Goal: Task Accomplishment & Management: Use online tool/utility

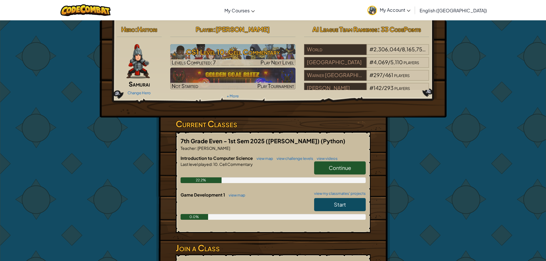
click at [359, 162] on link "Continue" at bounding box center [340, 167] width 52 height 13
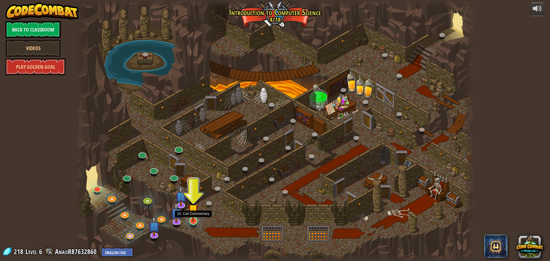
click at [197, 219] on img at bounding box center [193, 209] width 11 height 24
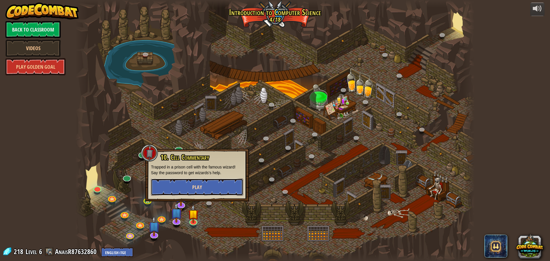
click at [200, 187] on span "Play" at bounding box center [197, 187] width 10 height 7
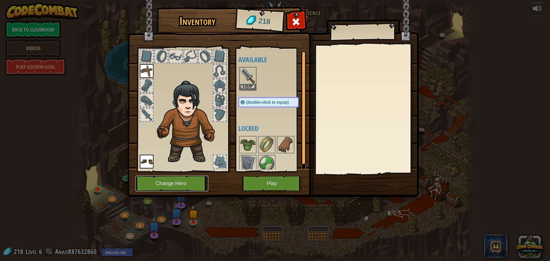
click at [193, 187] on button "Change Hero" at bounding box center [172, 184] width 73 height 16
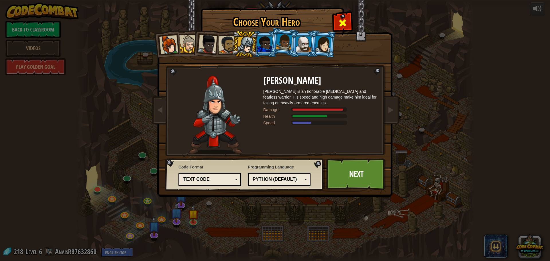
click at [345, 27] on span at bounding box center [342, 22] width 9 height 9
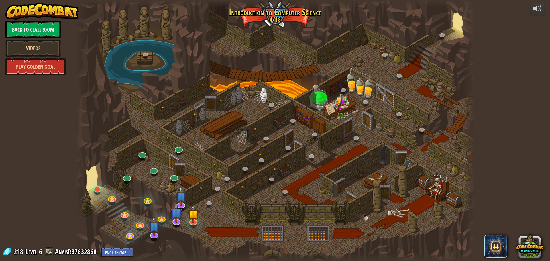
click at [202, 217] on div at bounding box center [274, 130] width 399 height 261
click at [197, 221] on img at bounding box center [193, 209] width 11 height 24
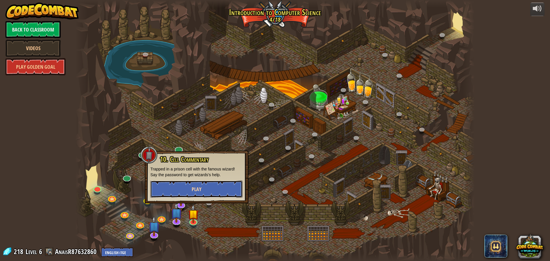
click at [200, 192] on span "Play" at bounding box center [197, 189] width 10 height 7
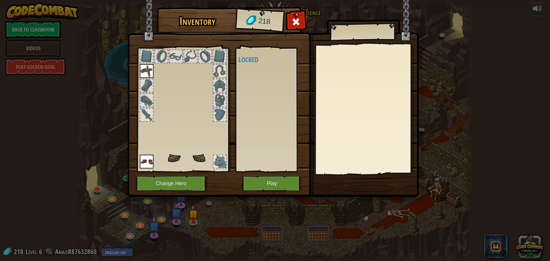
drag, startPoint x: 223, startPoint y: 159, endPoint x: 213, endPoint y: 152, distance: 11.8
click at [218, 155] on div at bounding box center [220, 162] width 14 height 14
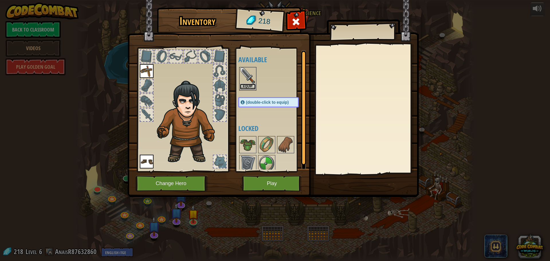
click at [248, 86] on button "Equip" at bounding box center [248, 87] width 16 height 6
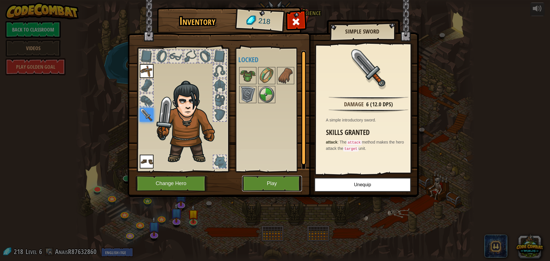
click at [278, 185] on button "Play" at bounding box center [272, 184] width 60 height 16
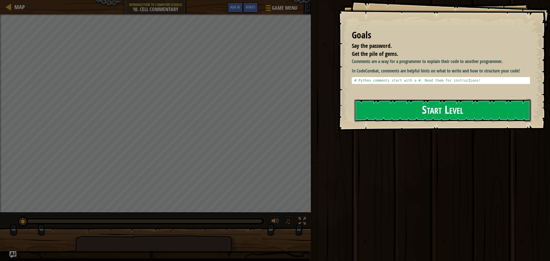
click at [437, 118] on button "Start Level" at bounding box center [442, 110] width 177 height 23
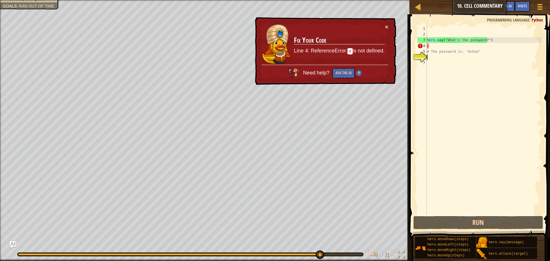
click at [431, 46] on div "hero . say ( "What's the password?" ) v # The password is: "Achoo"" at bounding box center [484, 126] width 116 height 201
type textarea "v"
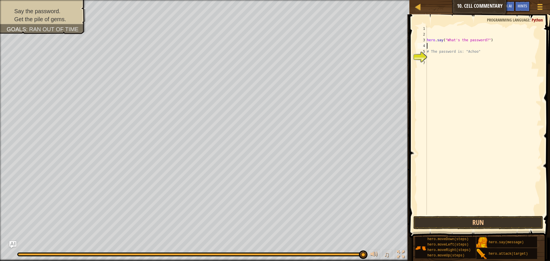
type textarea "hero.say("What's the password?")"
click at [466, 222] on button "Run" at bounding box center [479, 222] width 130 height 13
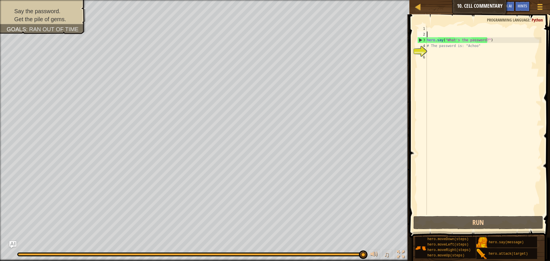
type textarea "h"
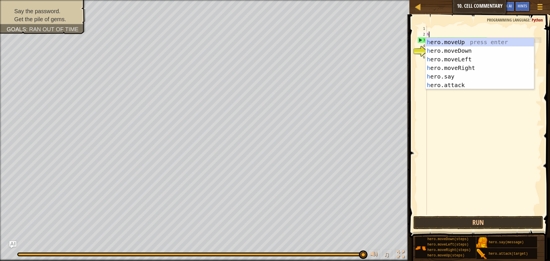
scroll to position [3, 0]
click at [439, 41] on div "h ero.moveUp press enter h ero.moveDown press enter h ero.moveLeft press enter …" at bounding box center [480, 72] width 108 height 69
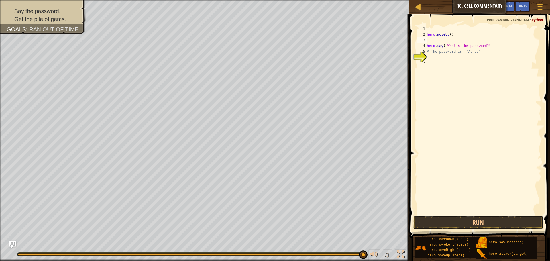
type textarea "h"
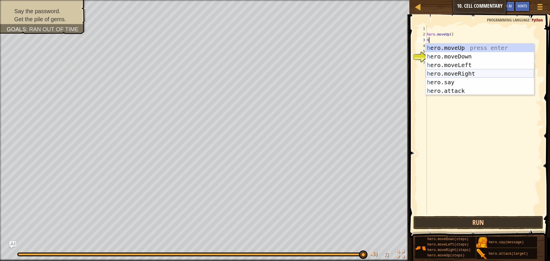
click at [448, 73] on div "h ero.moveUp press enter h ero.moveDown press enter h ero.moveLeft press enter …" at bounding box center [480, 78] width 108 height 69
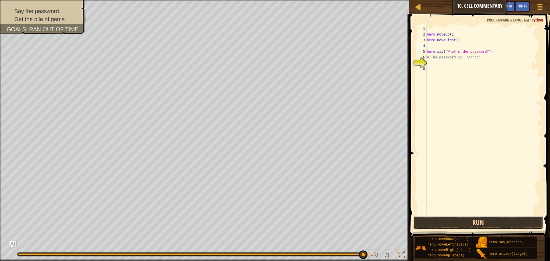
drag, startPoint x: 493, startPoint y: 221, endPoint x: 489, endPoint y: 218, distance: 4.8
click at [491, 221] on button "Run" at bounding box center [479, 222] width 130 height 13
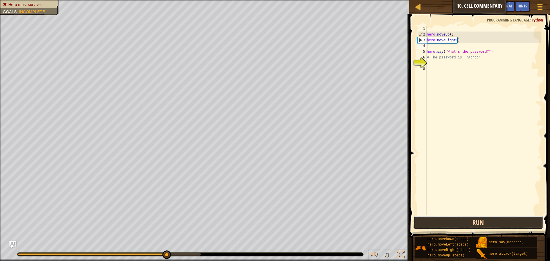
click at [478, 223] on button "Run" at bounding box center [479, 222] width 130 height 13
click at [476, 221] on button "Run" at bounding box center [479, 222] width 130 height 13
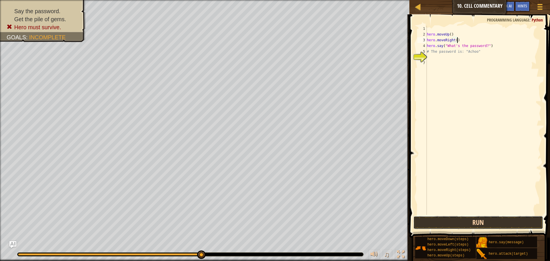
click at [461, 218] on button "Run" at bounding box center [479, 222] width 130 height 13
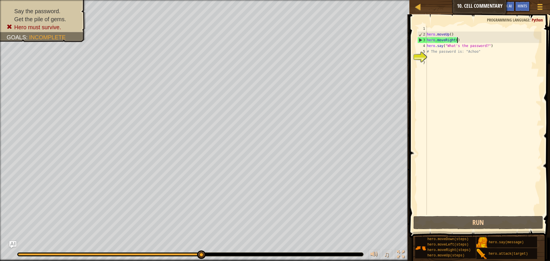
click at [461, 39] on div "hero . moveUp ( ) hero . moveRight ( ) hero . say ( "What's the password?" ) # …" at bounding box center [484, 126] width 116 height 201
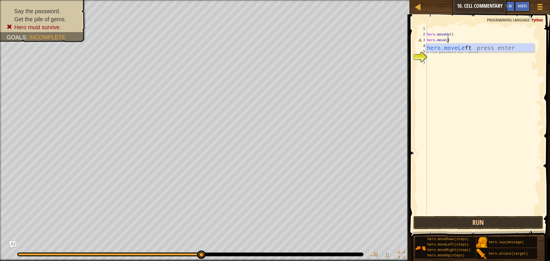
scroll to position [3, 2]
click at [493, 42] on div "hero . moveUp ( ) hero . moveLeft hero . say ( "What's the password?" ) # The p…" at bounding box center [484, 126] width 116 height 201
click at [445, 43] on div "hero . moveUp ( ) hero . moveLeft hero . say ( "What's the password?" ) # The p…" at bounding box center [484, 126] width 116 height 201
click at [450, 40] on div "hero . moveUp ( ) hero . moveLeft hero . say ( "What's the password?" ) # The p…" at bounding box center [484, 126] width 116 height 201
click at [452, 39] on div "hero . moveUp ( ) hero . moveLeft hero . say ( "What's the password?" ) # The p…" at bounding box center [484, 126] width 116 height 201
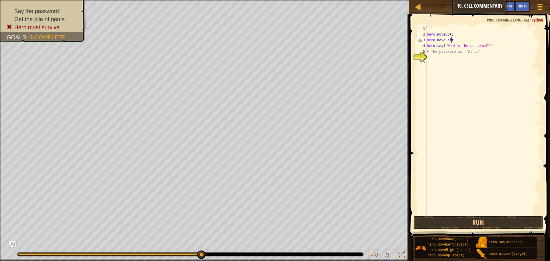
type textarea "hero.moveLef"
click at [453, 37] on div "hero . moveUp ( ) hero . moveLef hero . say ( "What's the password?" ) # The pa…" at bounding box center [484, 126] width 116 height 201
click at [448, 43] on div "hero . moveUp ( ) hero . moveLef hero . say ( "What's the password?" ) # The pa…" at bounding box center [484, 126] width 116 height 201
click at [454, 41] on div "hero . moveUp ( ) hero . moveLef hero . say ( "What's the password?" ) # The pa…" at bounding box center [484, 120] width 116 height 189
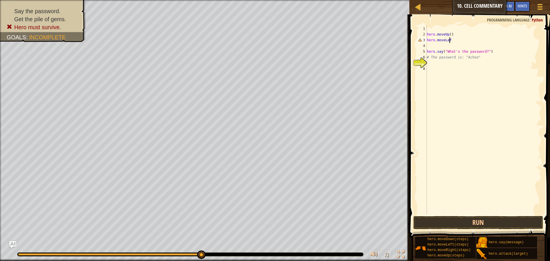
type textarea "hero.moveLeft"
click at [446, 45] on div "hero.moveLeft press enter" at bounding box center [480, 57] width 108 height 26
click at [478, 213] on div "hero . moveUp ( ) hero . moveLeft ( ) hero . say ( "What's the password?" ) # T…" at bounding box center [484, 126] width 116 height 201
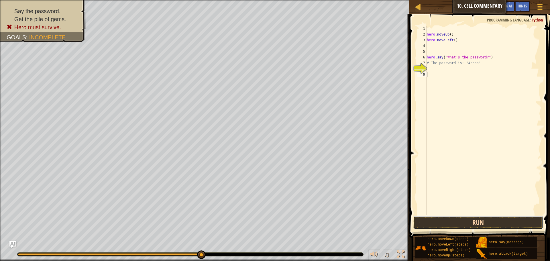
click at [481, 221] on button "Run" at bounding box center [479, 222] width 130 height 13
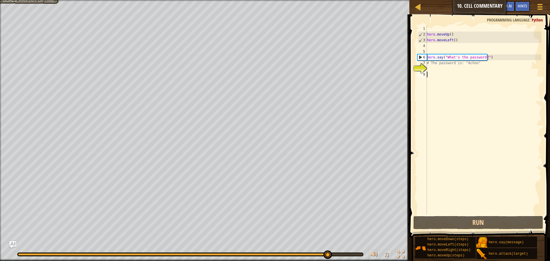
click at [463, 50] on div "hero . moveUp ( ) hero . moveLeft ( ) hero . say ( "What's the password?" ) # T…" at bounding box center [484, 126] width 116 height 201
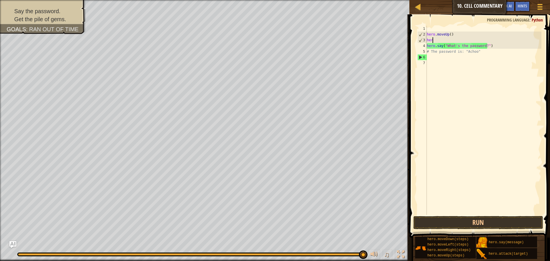
type textarea "h"
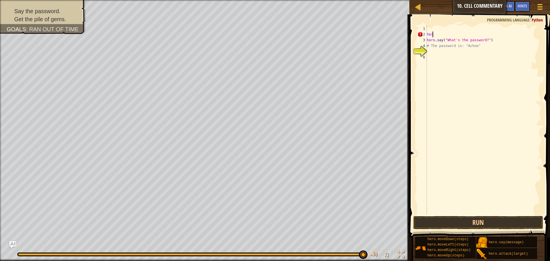
type textarea "h"
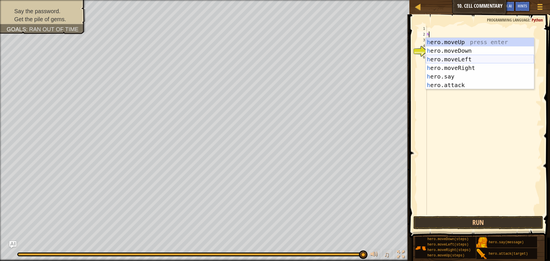
click at [467, 55] on div "h ero.moveUp press enter h ero.moveDown press enter h ero.moveLeft press enter …" at bounding box center [480, 72] width 108 height 69
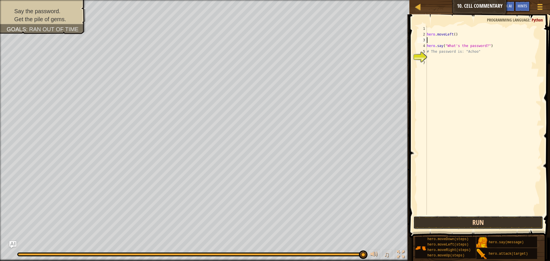
click at [473, 217] on button "Run" at bounding box center [479, 222] width 130 height 13
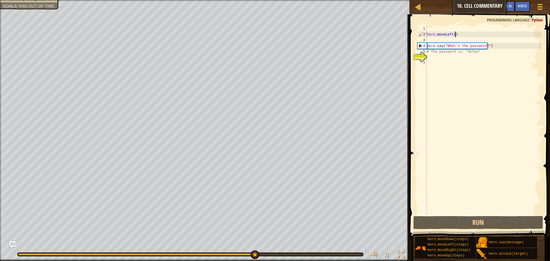
click at [393, 37] on div "Map Introduction to Computer Science 10. Cell Commentary Game Menu Done Hints A…" at bounding box center [275, 130] width 550 height 261
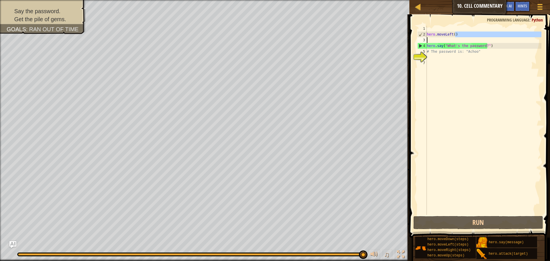
click at [460, 36] on div "hero . moveLeft ( ) hero . say ( "What's the password?" ) # The password is: "A…" at bounding box center [484, 120] width 116 height 189
type textarea "hero.moveLeft()"
click at [459, 38] on div "hero . moveLeft ( ) hero . say ( "What's the password?" ) # The password is: "A…" at bounding box center [484, 126] width 116 height 201
drag, startPoint x: 473, startPoint y: 41, endPoint x: 440, endPoint y: 36, distance: 33.6
click at [440, 36] on div "hero . moveLeft ( ) hero . say ( "What's the password?" ) # The password is: "A…" at bounding box center [484, 126] width 116 height 201
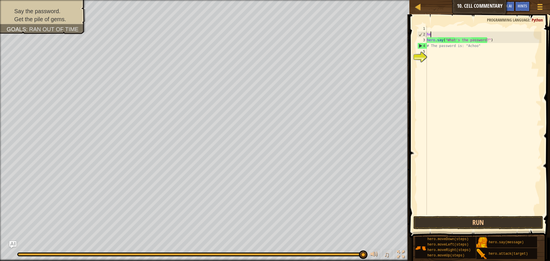
type textarea "h"
type textarea "v"
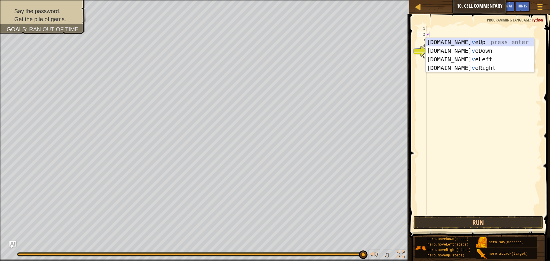
click at [467, 44] on div "[DOMAIN_NAME] v eUp press enter [DOMAIN_NAME] v eDown press enter [DOMAIN_NAME]…" at bounding box center [480, 64] width 108 height 52
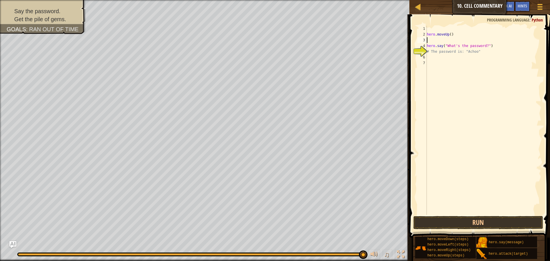
type textarea "v"
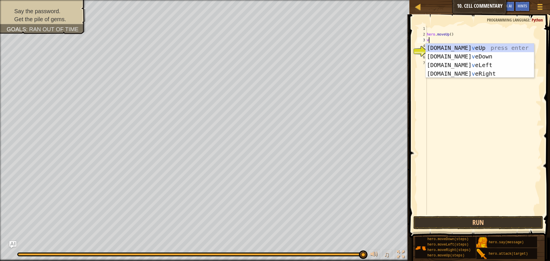
click at [466, 44] on div "[DOMAIN_NAME] v eUp press enter [DOMAIN_NAME] v eDown press enter [DOMAIN_NAME]…" at bounding box center [480, 70] width 108 height 52
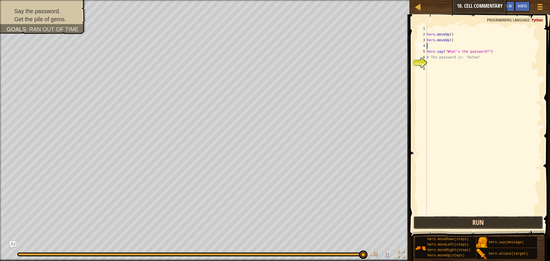
click at [467, 220] on button "Run" at bounding box center [479, 222] width 130 height 13
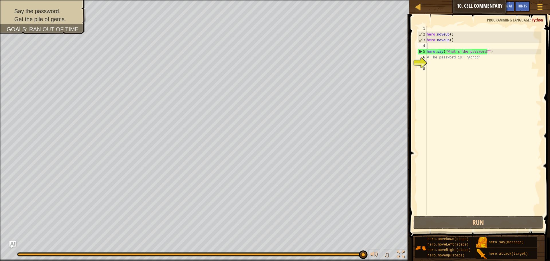
type textarea "v"
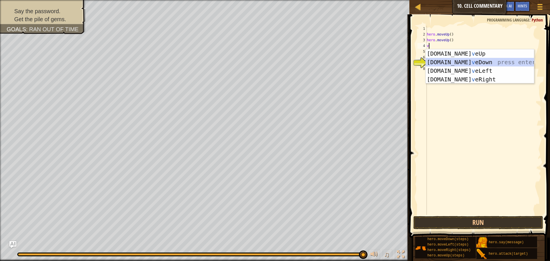
click at [458, 59] on div "[DOMAIN_NAME] v eUp press enter [DOMAIN_NAME] v eDown press enter [DOMAIN_NAME]…" at bounding box center [480, 75] width 108 height 52
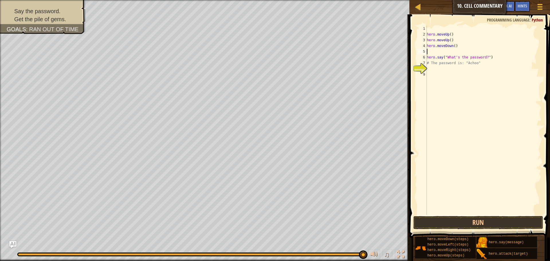
type textarea "v"
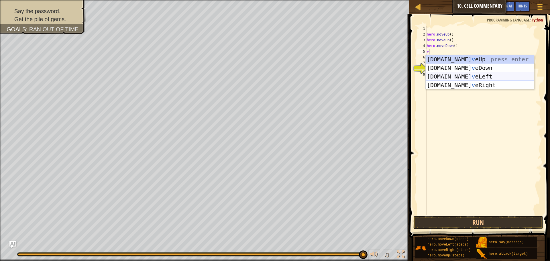
click at [468, 78] on div "[DOMAIN_NAME] v eUp press enter [DOMAIN_NAME] v eDown press enter [DOMAIN_NAME]…" at bounding box center [480, 81] width 108 height 52
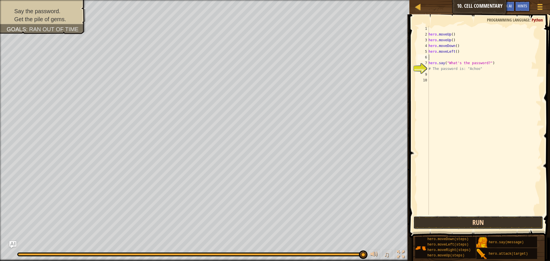
click at [508, 226] on button "Run" at bounding box center [479, 222] width 130 height 13
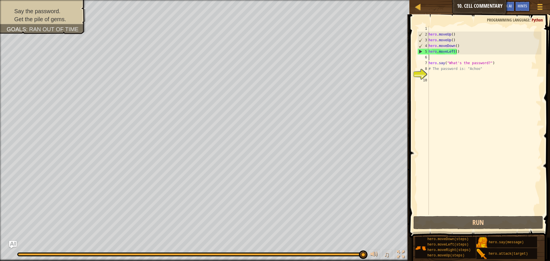
click at [11, 247] on img "Ask AI" at bounding box center [12, 244] width 7 height 7
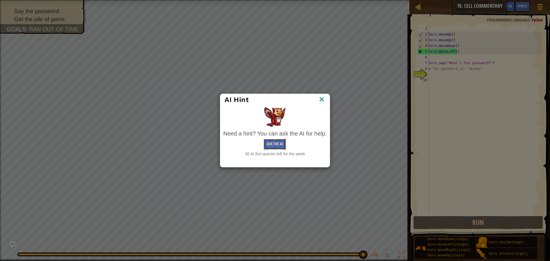
click at [278, 144] on button "Ask the AI" at bounding box center [275, 144] width 22 height 11
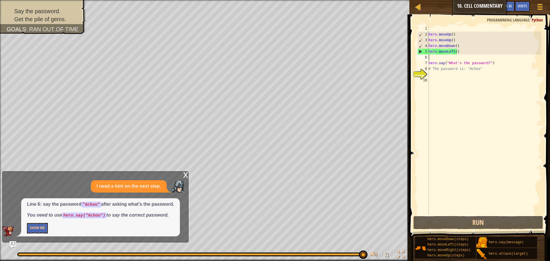
click at [185, 174] on div "x" at bounding box center [185, 175] width 5 height 6
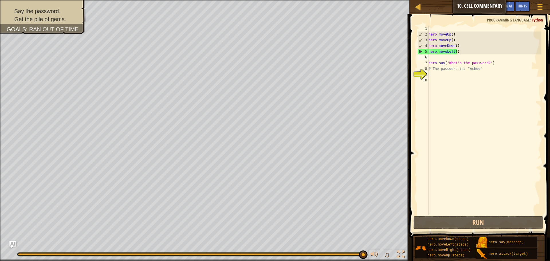
click at [467, 59] on div "hero . moveUp ( ) hero . moveUp ( ) hero . moveDown ( ) hero . moveLeft ( ) her…" at bounding box center [485, 126] width 114 height 201
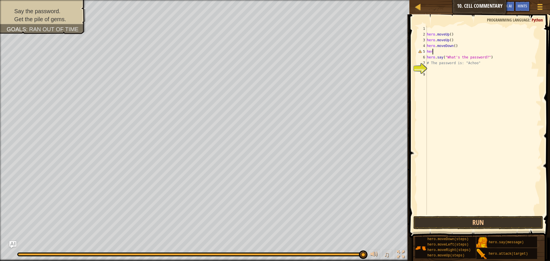
type textarea "h"
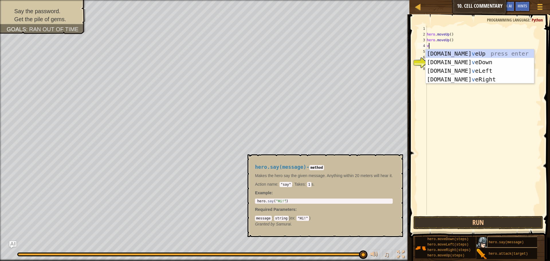
type textarea "v"
click at [514, 239] on div "hero.say(message)" at bounding box center [514, 242] width 55 height 11
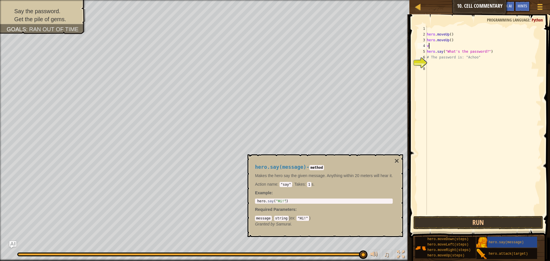
click at [307, 213] on div "hero.say(message) - method Makes the hero say the given message. Anything withi…" at bounding box center [324, 195] width 146 height 73
click at [305, 217] on code ""Hi!"" at bounding box center [303, 218] width 13 height 5
click at [302, 219] on code ""Hi!"" at bounding box center [303, 218] width 13 height 5
click at [479, 86] on div "hero . moveUp ( ) hero . moveUp ( ) v hero . say ( "What's the password?" ) # T…" at bounding box center [484, 126] width 116 height 201
click at [441, 45] on div "hero . moveUp ( ) hero . moveUp ( ) v hero . say ( "What's the password?" ) # T…" at bounding box center [484, 126] width 116 height 201
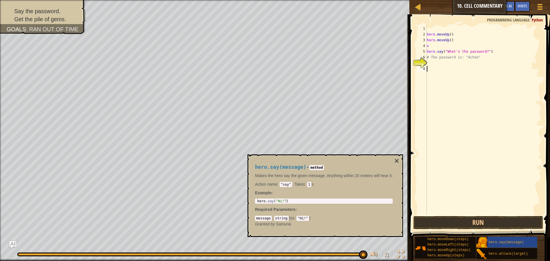
type textarea "v"
click at [457, 60] on div "hero . moveUp ( ) hero . moveUp ( ) hero . say ( "What's the password?" ) # The…" at bounding box center [484, 126] width 116 height 201
type textarea "# The password is: "Achoo""
click at [480, 59] on div "hero . moveUp ( ) hero . moveUp ( ) hero . say ( "What's the password?" ) # The…" at bounding box center [484, 126] width 116 height 201
click at [418, 66] on div "7" at bounding box center [422, 63] width 9 height 6
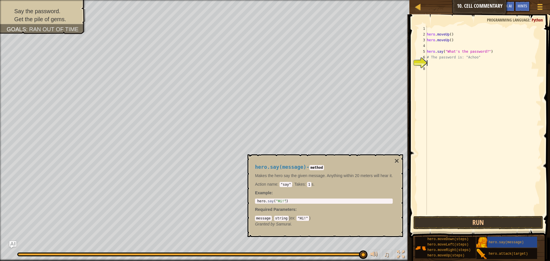
click at [429, 64] on div "hero . moveUp ( ) hero . moveUp ( ) hero . say ( "What's the password?" ) # The…" at bounding box center [484, 126] width 116 height 201
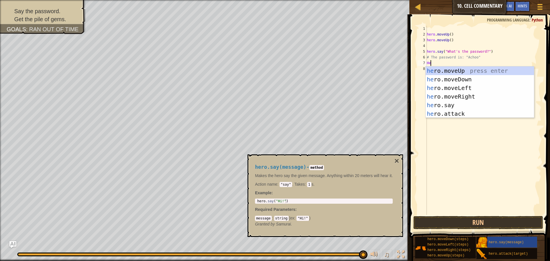
type textarea "H"
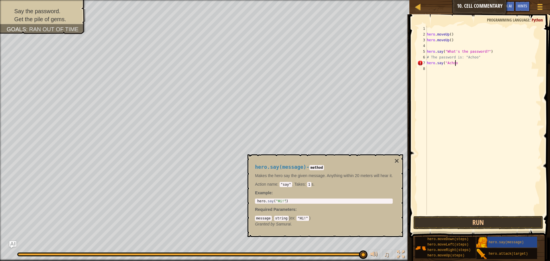
scroll to position [3, 2]
type textarea "hero.say("Achoo")"
click at [516, 222] on button "Run" at bounding box center [479, 222] width 130 height 13
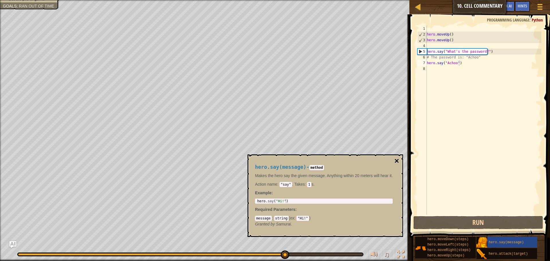
click at [399, 161] on button "×" at bounding box center [397, 161] width 5 height 8
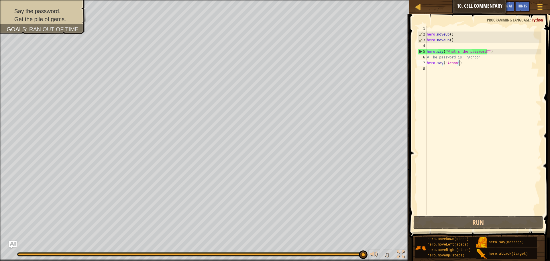
click at [15, 247] on img "Ask AI" at bounding box center [12, 244] width 7 height 7
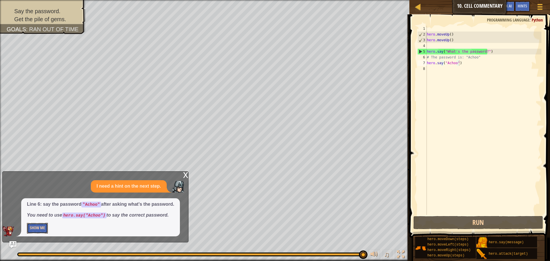
click at [42, 226] on button "Show Me" at bounding box center [37, 228] width 21 height 11
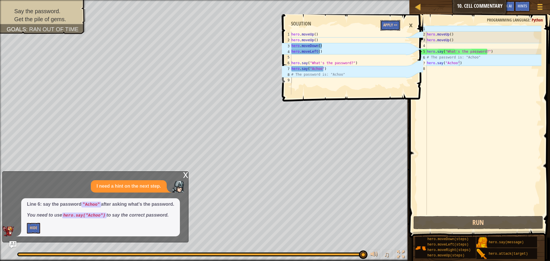
click at [389, 25] on button "Apply =>" at bounding box center [391, 25] width 20 height 11
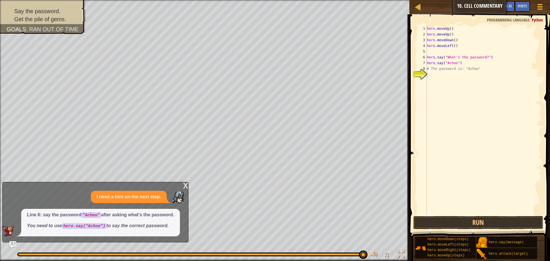
click at [446, 226] on button "Run" at bounding box center [479, 222] width 130 height 13
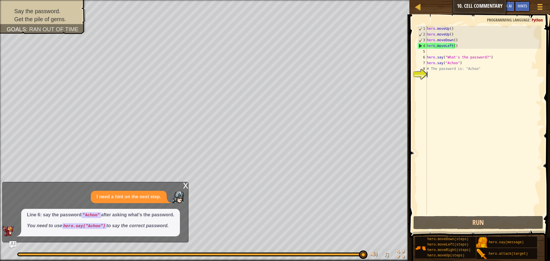
click at [187, 185] on div "x" at bounding box center [185, 185] width 5 height 6
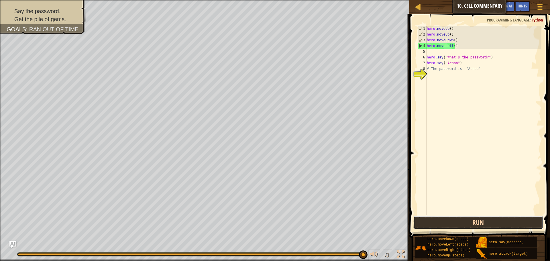
drag, startPoint x: 454, startPoint y: 227, endPoint x: 451, endPoint y: 227, distance: 2.9
click at [454, 228] on button "Run" at bounding box center [479, 222] width 130 height 13
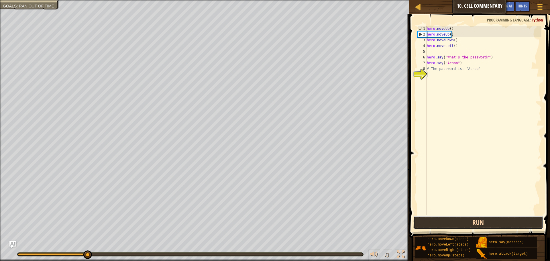
click at [442, 222] on button "Run" at bounding box center [479, 222] width 130 height 13
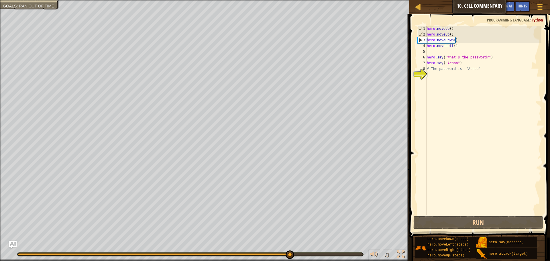
click at [13, 246] on img "Ask AI" at bounding box center [12, 244] width 7 height 7
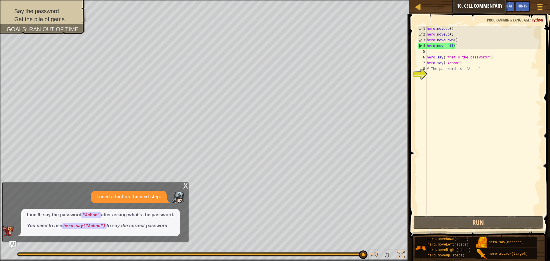
click at [187, 184] on div "x" at bounding box center [185, 185] width 5 height 6
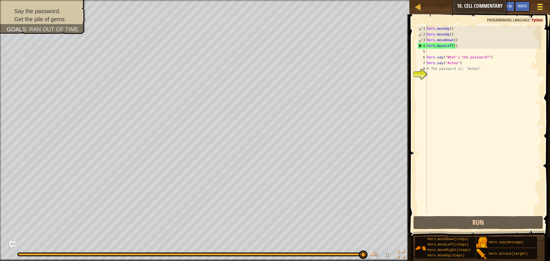
click at [537, 9] on div at bounding box center [540, 7] width 8 height 8
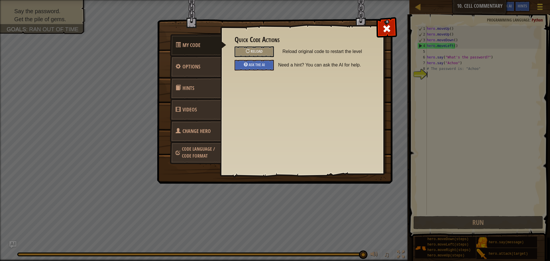
click at [537, 9] on div "My Code Options Hints Videos Change Hero Code Language / Code Format Quick Code…" at bounding box center [275, 130] width 550 height 261
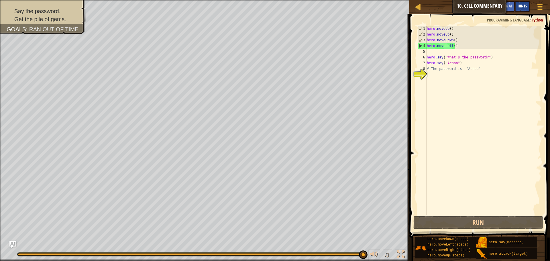
click at [529, 5] on div "Hints" at bounding box center [522, 6] width 15 height 11
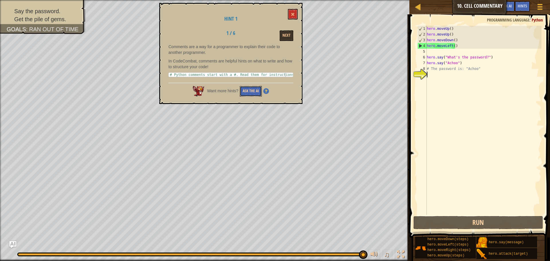
click at [244, 89] on button "Ask the AI" at bounding box center [251, 91] width 22 height 11
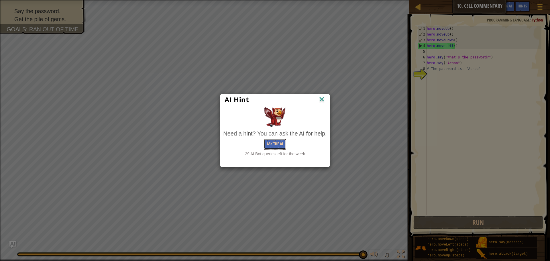
click at [280, 142] on button "Ask the AI" at bounding box center [275, 144] width 22 height 11
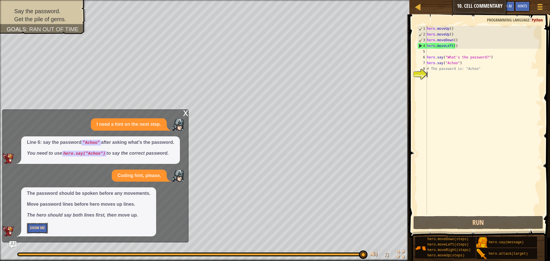
click at [40, 226] on button "Show Me" at bounding box center [37, 228] width 21 height 11
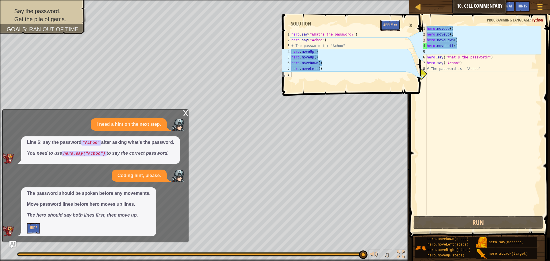
click at [394, 26] on button "Apply =>" at bounding box center [391, 25] width 20 height 11
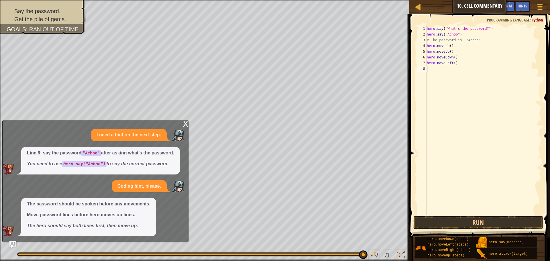
click at [187, 122] on div "x" at bounding box center [185, 123] width 5 height 6
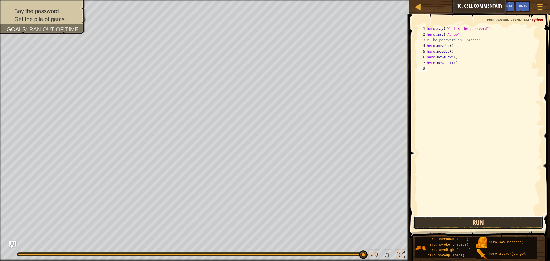
click at [492, 221] on button "Run" at bounding box center [479, 222] width 130 height 13
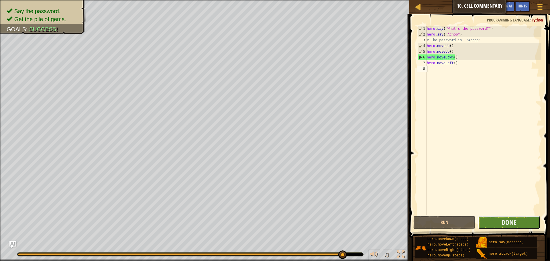
click at [495, 219] on button "Done" at bounding box center [509, 222] width 62 height 13
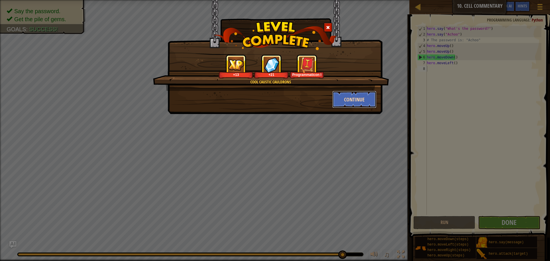
click at [346, 99] on button "Continue" at bounding box center [354, 99] width 44 height 17
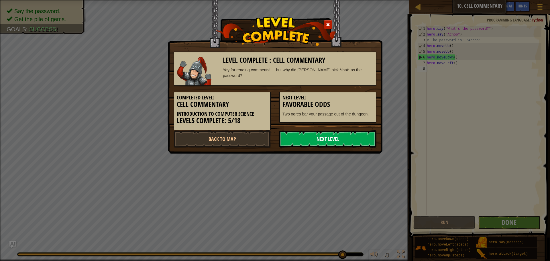
click at [338, 133] on link "Next Level" at bounding box center [327, 138] width 97 height 17
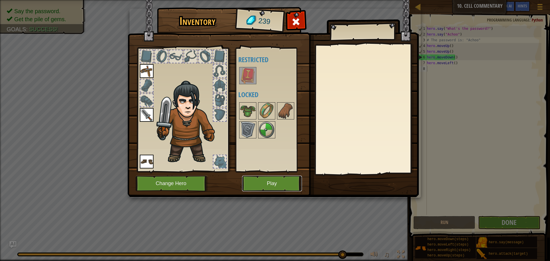
click at [253, 189] on button "Play" at bounding box center [272, 184] width 60 height 16
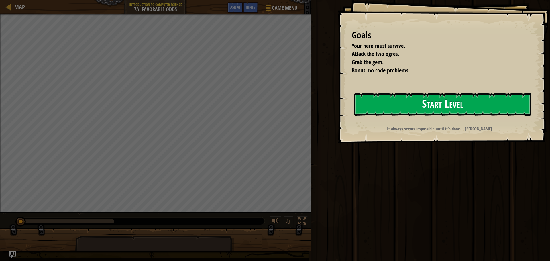
click at [404, 95] on button "Start Level" at bounding box center [442, 104] width 177 height 23
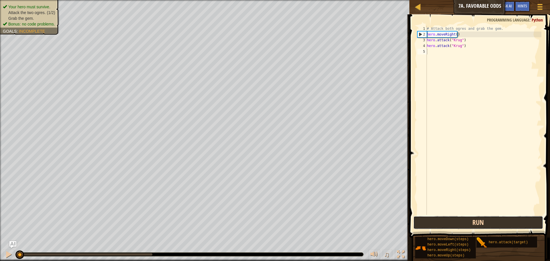
click at [495, 220] on button "Run" at bounding box center [479, 222] width 130 height 13
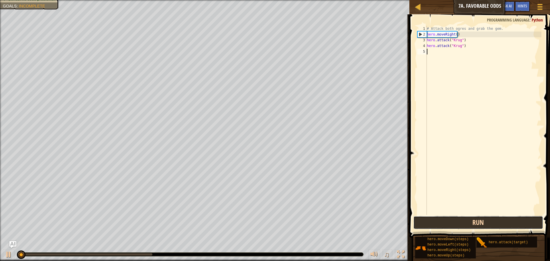
click at [496, 224] on button "Run" at bounding box center [479, 222] width 130 height 13
click at [495, 224] on button "Run" at bounding box center [479, 222] width 130 height 13
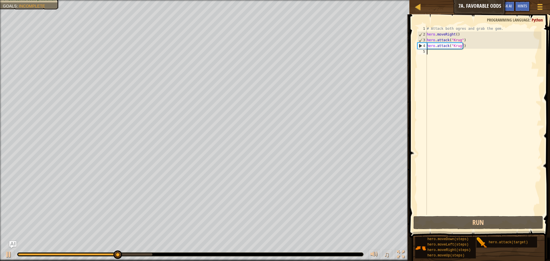
type textarea "v"
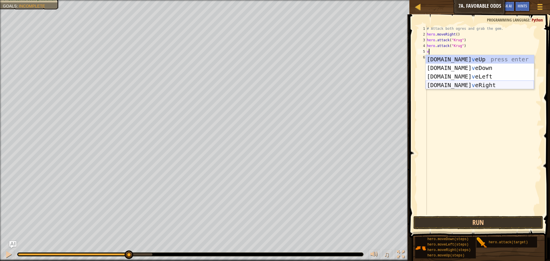
click at [465, 83] on div "[DOMAIN_NAME] v eUp press enter [DOMAIN_NAME] v eDown press enter [DOMAIN_NAME]…" at bounding box center [480, 81] width 108 height 52
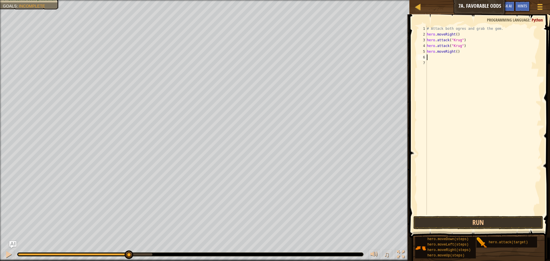
type textarea "v"
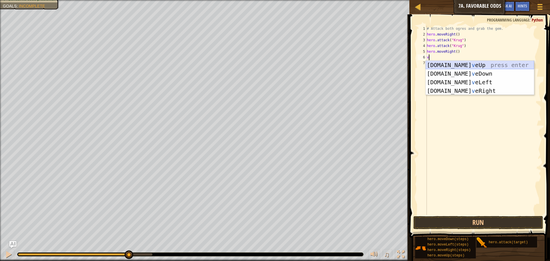
click at [457, 65] on div "[DOMAIN_NAME] v eUp press enter [DOMAIN_NAME] v eDown press enter [DOMAIN_NAME]…" at bounding box center [480, 87] width 108 height 52
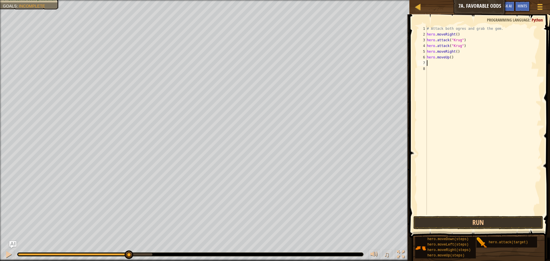
type textarea "v"
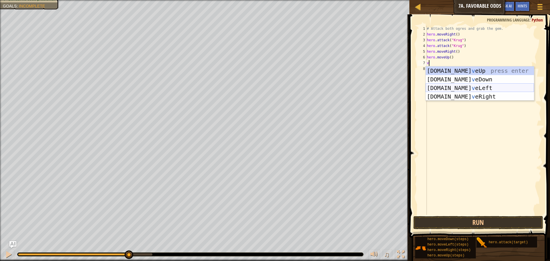
click at [465, 87] on div "[DOMAIN_NAME] v eUp press enter [DOMAIN_NAME] v eDown press enter [DOMAIN_NAME]…" at bounding box center [480, 92] width 108 height 52
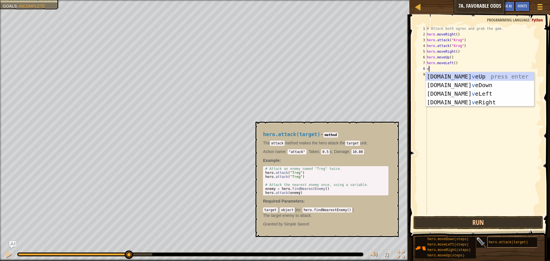
type textarea "v"
click at [496, 240] on span "hero.attack(target)" at bounding box center [508, 242] width 39 height 4
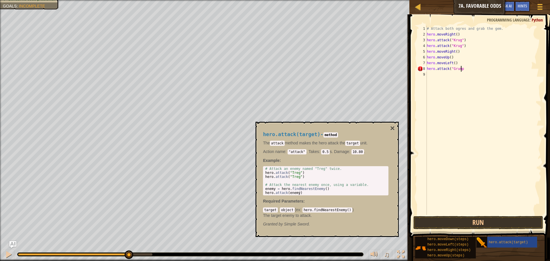
scroll to position [3, 3]
type textarea "hero.attack("Grump")"
type textarea "v"
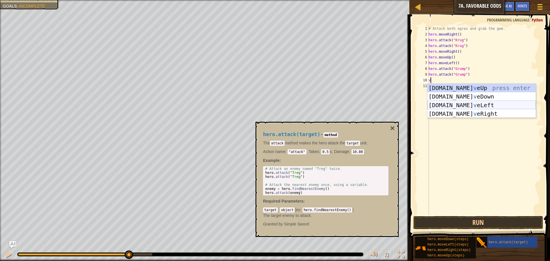
click at [459, 105] on div "[DOMAIN_NAME] v eUp press enter [DOMAIN_NAME] v eDown press enter [DOMAIN_NAME]…" at bounding box center [482, 110] width 108 height 52
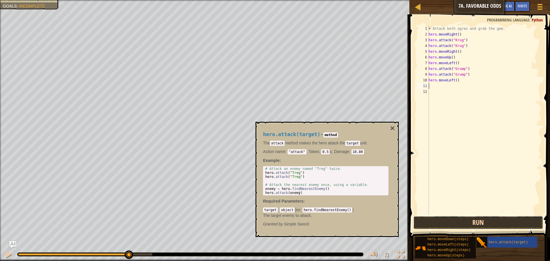
click at [471, 222] on button "Run" at bounding box center [479, 222] width 130 height 13
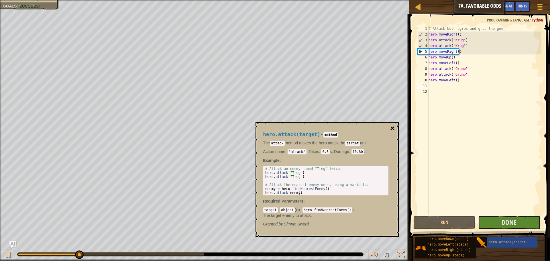
click at [390, 127] on button "×" at bounding box center [392, 128] width 5 height 8
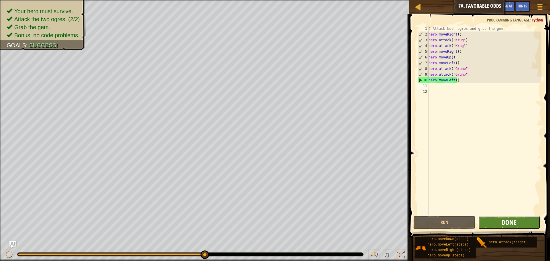
click at [515, 220] on span "Done" at bounding box center [509, 222] width 15 height 9
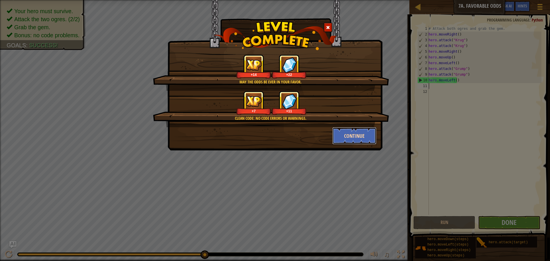
click at [344, 135] on button "Continue" at bounding box center [354, 135] width 44 height 17
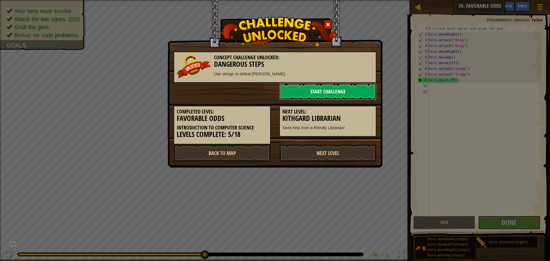
click at [285, 88] on link "Start Challenge" at bounding box center [327, 91] width 97 height 17
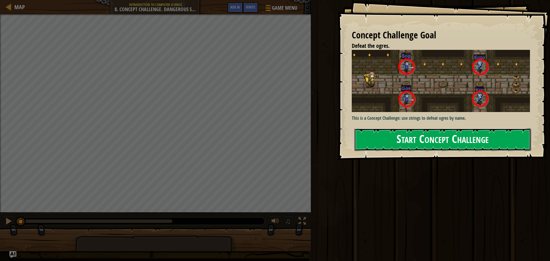
click at [355, 145] on button "Start Concept Challenge" at bounding box center [442, 139] width 177 height 23
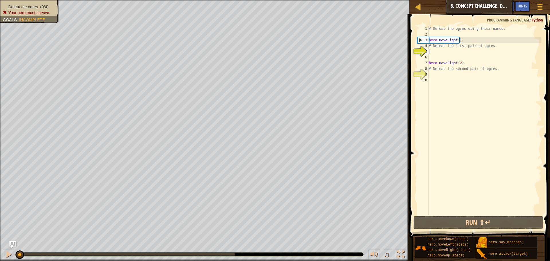
type textarea "v"
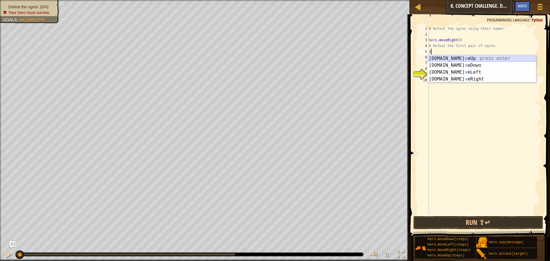
click at [440, 58] on div "[DOMAIN_NAME] v eUp press enter [DOMAIN_NAME] v eDown press enter [DOMAIN_NAME]…" at bounding box center [482, 75] width 108 height 41
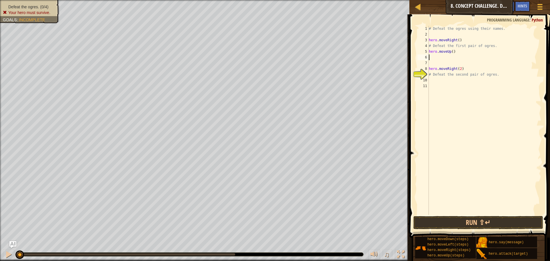
type textarea "v"
type textarea "hero.attack("Sog")"
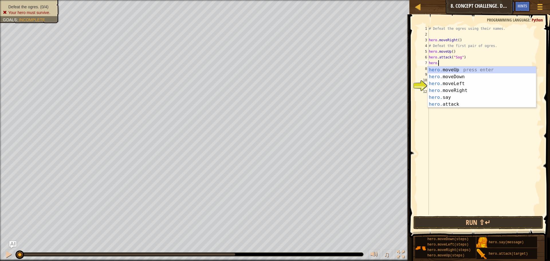
scroll to position [3, 1]
click at [443, 106] on div "hero. moveUp press enter hero. moveDown press enter hero. moveLeft press enter …" at bounding box center [482, 93] width 108 height 55
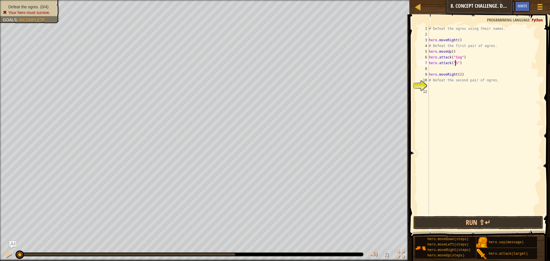
type textarea "hero.attack("Sog")"
type textarea "v"
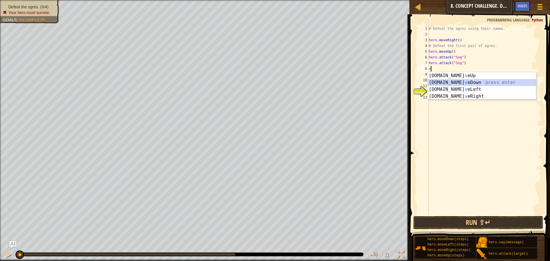
click at [461, 83] on div "[DOMAIN_NAME] v eUp press enter [DOMAIN_NAME] v eDown press enter [DOMAIN_NAME]…" at bounding box center [482, 92] width 108 height 41
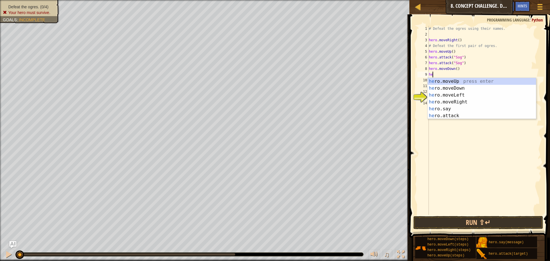
scroll to position [3, 0]
click at [454, 115] on div "hero .moveUp press enter hero .moveDown press enter hero .moveLeft press enter …" at bounding box center [482, 105] width 108 height 55
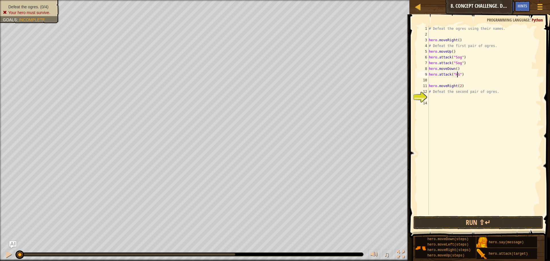
scroll to position [3, 2]
type textarea "hero.attack("Gos")"
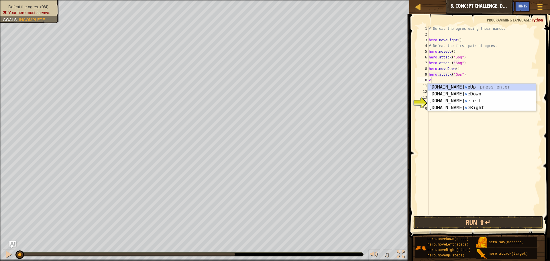
type textarea "v"
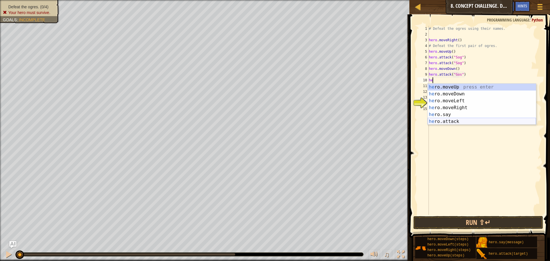
click at [449, 122] on div "he ro.moveUp press enter he ro.moveDown press enter he ro.moveLeft press enter …" at bounding box center [482, 111] width 108 height 55
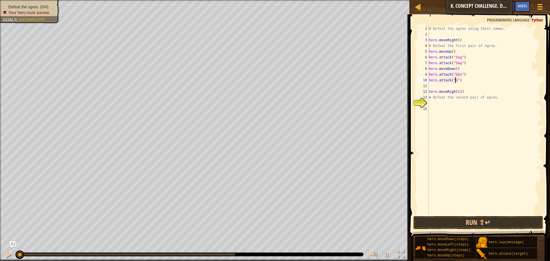
type textarea "hero.attack("Gos")"
click at [432, 223] on button "Run ⇧↵" at bounding box center [479, 222] width 130 height 13
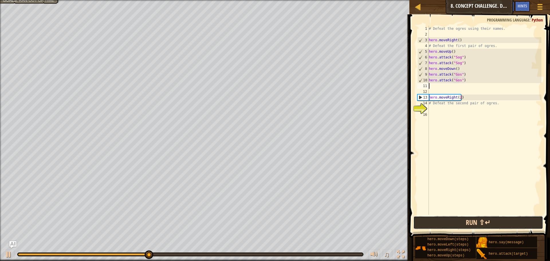
click at [444, 221] on button "Run ⇧↵" at bounding box center [479, 222] width 130 height 13
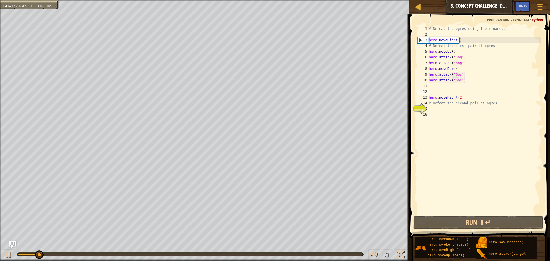
click at [438, 90] on div "# Defeat the ogres using their names. hero . moveRight ( ) # Defeat the first p…" at bounding box center [485, 126] width 114 height 201
click at [438, 87] on div "# Defeat the ogres using their names. hero . moveRight ( ) # Defeat the first p…" at bounding box center [485, 126] width 114 height 201
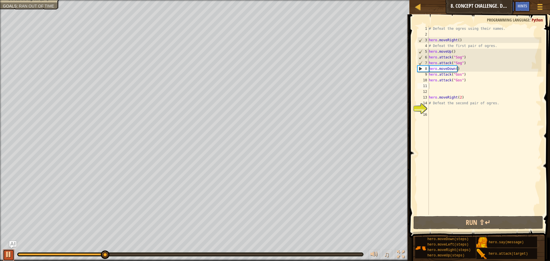
click at [9, 251] on div at bounding box center [8, 254] width 7 height 7
type textarea "v"
click at [468, 101] on div "# Defeat the ogres using their names. hero . moveRight ( ) # Defeat the first p…" at bounding box center [485, 126] width 114 height 201
click at [464, 95] on div "# Defeat the ogres using their names. hero . moveRight ( ) # Defeat the first p…" at bounding box center [485, 126] width 114 height 201
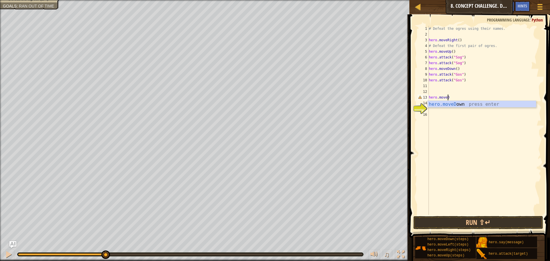
scroll to position [3, 2]
type textarea "hero.moveDown"
type textarea "v"
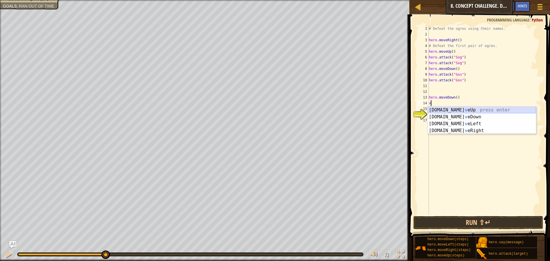
click at [457, 109] on div "[DOMAIN_NAME] v eUp press enter [DOMAIN_NAME] v eDown press enter [DOMAIN_NAME]…" at bounding box center [482, 127] width 108 height 41
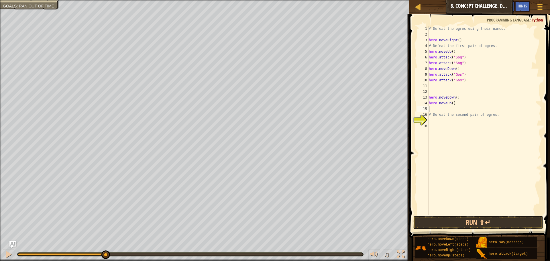
type textarea "v"
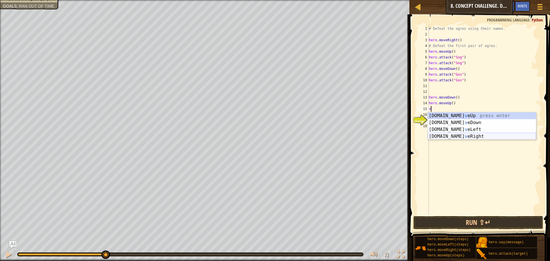
click at [460, 134] on div "[DOMAIN_NAME] v eUp press enter [DOMAIN_NAME] v eDown press enter [DOMAIN_NAME]…" at bounding box center [482, 132] width 108 height 41
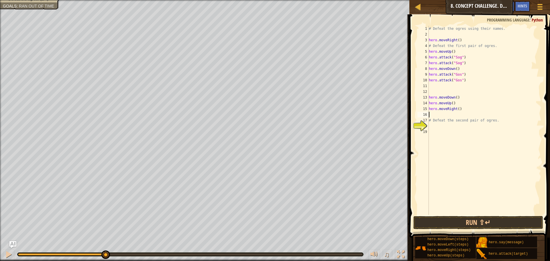
click at [456, 110] on div "# Defeat the ogres using their names. hero . moveRight ( ) # Defeat the first p…" at bounding box center [485, 126] width 114 height 201
click at [458, 109] on div "# Defeat the ogres using their names. hero . moveRight ( ) # Defeat the first p…" at bounding box center [485, 126] width 114 height 201
type textarea "hero.moveRight(2)"
click at [476, 114] on div "# Defeat the ogres using their names. hero . moveRight ( ) # Defeat the first p…" at bounding box center [485, 126] width 114 height 201
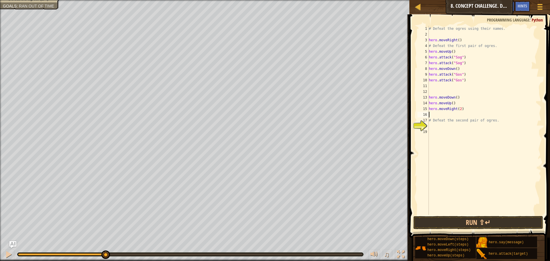
scroll to position [3, 0]
type textarea "v"
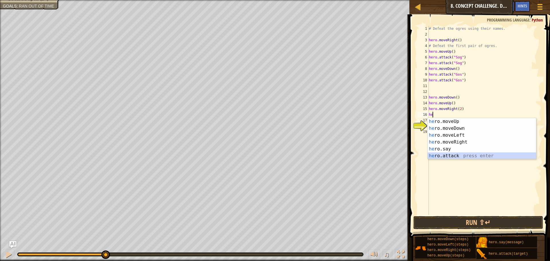
click at [446, 153] on div "he ro.moveUp press enter he ro.moveDown press enter he ro.moveLeft press enter …" at bounding box center [482, 145] width 108 height 55
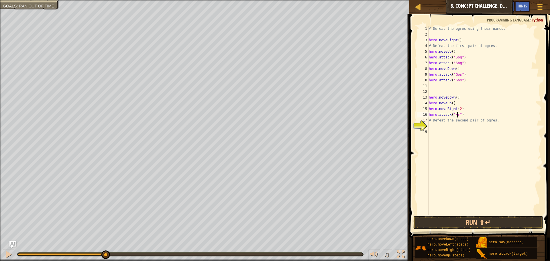
type textarea "hero.attack("Kro")"
click at [482, 114] on div "# Defeat the ogres using their names. hero . moveRight ( ) # Defeat the first p…" at bounding box center [485, 126] width 114 height 201
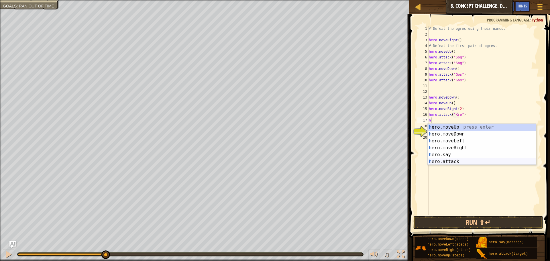
click at [449, 161] on div "h ero.moveUp press enter h ero.moveDown press enter h ero.moveLeft press enter …" at bounding box center [482, 151] width 108 height 55
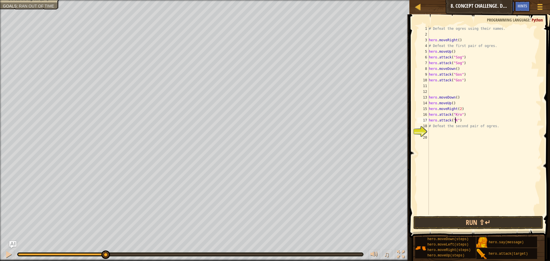
type textarea "hero.attack("Kro")"
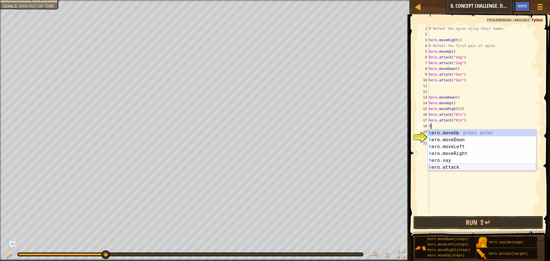
click at [461, 168] on div "h ero.moveUp press enter h ero.moveDown press enter h ero.moveLeft press enter …" at bounding box center [482, 157] width 108 height 55
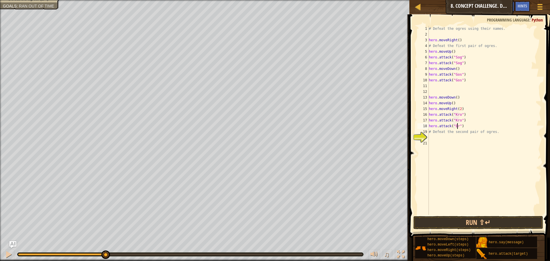
scroll to position [3, 3]
type textarea "hero.attack("Ergo")"
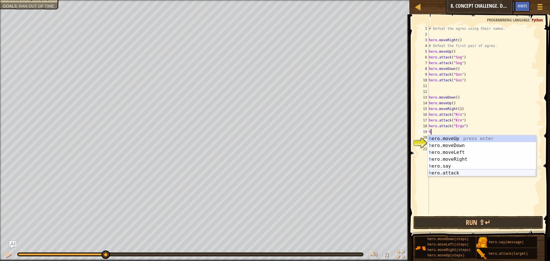
click at [455, 171] on div "h ero.moveUp press enter h ero.moveDown press enter h ero.moveLeft press enter …" at bounding box center [482, 162] width 108 height 55
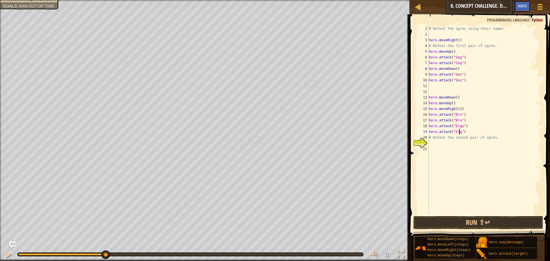
scroll to position [3, 3]
type textarea "hero.attack("Ergo")"
click at [464, 224] on button "Run ⇧↵" at bounding box center [479, 222] width 130 height 13
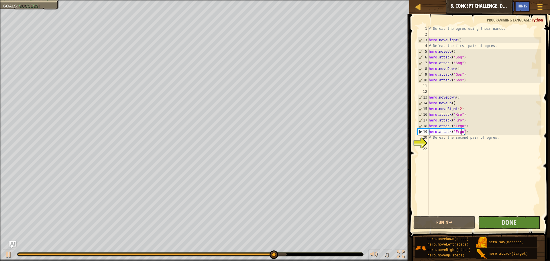
click at [481, 133] on div "# Defeat the ogres using their names. hero . moveRight ( ) # Defeat the first p…" at bounding box center [485, 126] width 114 height 201
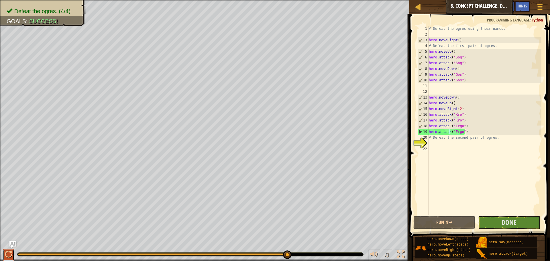
click at [8, 250] on button at bounding box center [8, 255] width 11 height 12
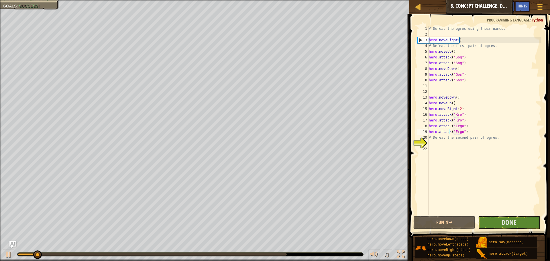
click at [7, 248] on div "♫" at bounding box center [205, 252] width 410 height 17
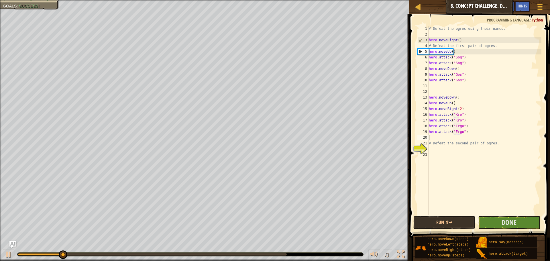
scroll to position [3, 0]
type textarea "v"
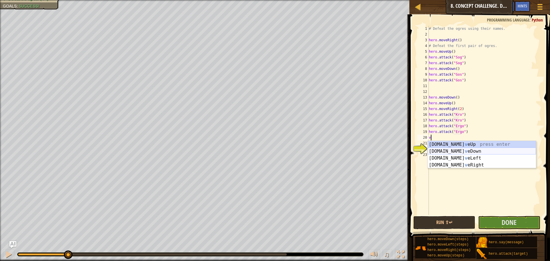
click at [454, 151] on div "[DOMAIN_NAME] v eUp press enter [DOMAIN_NAME] v eDown press enter [DOMAIN_NAME]…" at bounding box center [482, 161] width 108 height 41
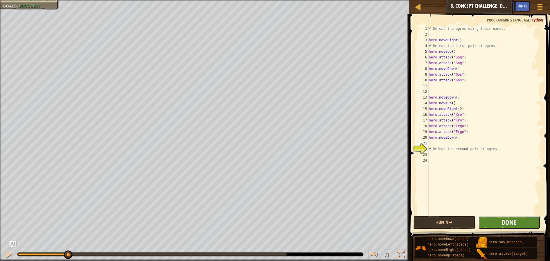
click at [495, 217] on button "Done" at bounding box center [509, 222] width 62 height 13
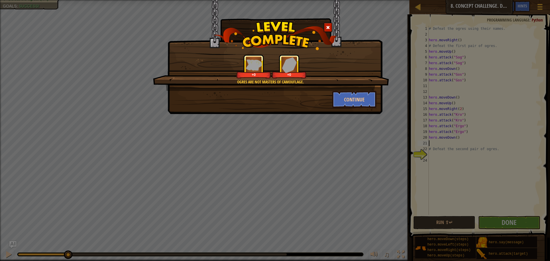
click at [433, 220] on div "Ogres are not masters of camouflage. +0 +0 Continue" at bounding box center [275, 130] width 550 height 261
click at [337, 86] on div "Ogres are not masters of camouflage. +10 +0" at bounding box center [271, 72] width 236 height 36
click at [346, 97] on button "Continue" at bounding box center [354, 99] width 44 height 17
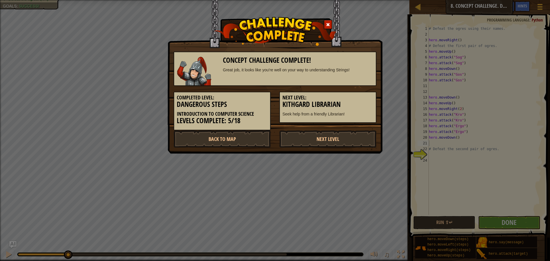
drag, startPoint x: 331, startPoint y: 145, endPoint x: 326, endPoint y: 149, distance: 6.8
click at [327, 149] on div "Concept Challenge Complete! Great job, it looks like you're well on your way to…" at bounding box center [275, 77] width 215 height 154
click at [325, 143] on link "Next Level" at bounding box center [327, 138] width 97 height 17
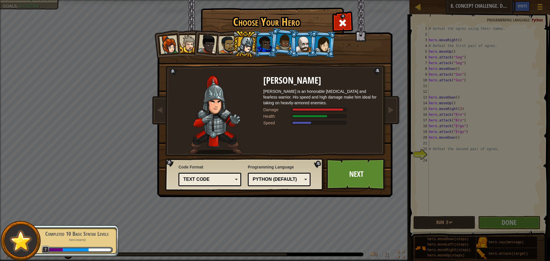
click at [303, 175] on div "Python (Default) JavaScript Lua C++ Java (Experimental) Python (Default)" at bounding box center [279, 179] width 63 height 13
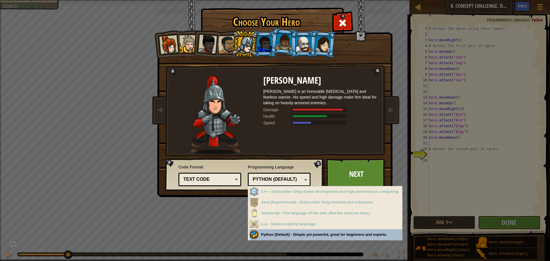
click at [297, 174] on div "Python (Default) JavaScript Lua C++ Java (Experimental) Python (Default)" at bounding box center [279, 179] width 63 height 13
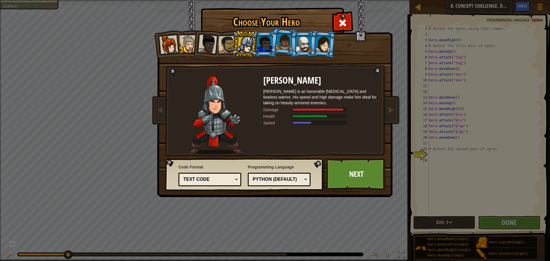
click at [314, 181] on div "Code Format Text code Blocks and code Blocks Blocks (Icons) Text code Blocks - …" at bounding box center [244, 174] width 155 height 29
click at [328, 182] on link "Next" at bounding box center [356, 174] width 60 height 32
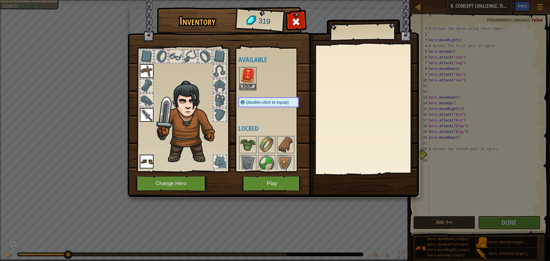
click at [243, 81] on img at bounding box center [248, 76] width 16 height 16
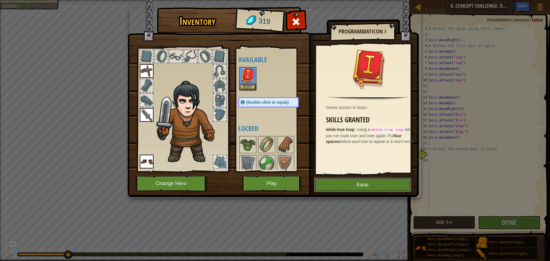
drag, startPoint x: 334, startPoint y: 192, endPoint x: 334, endPoint y: 196, distance: 4.6
click at [334, 196] on div "Inventory 319 Available Equip Equip Equip Equip (double-click to equip) Locked …" at bounding box center [275, 103] width 291 height 189
click at [327, 180] on button "Equip" at bounding box center [362, 185] width 97 height 14
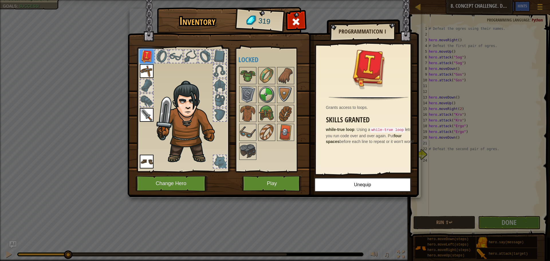
click at [237, 183] on img at bounding box center [273, 93] width 291 height 208
click at [274, 181] on button "Play" at bounding box center [272, 184] width 60 height 16
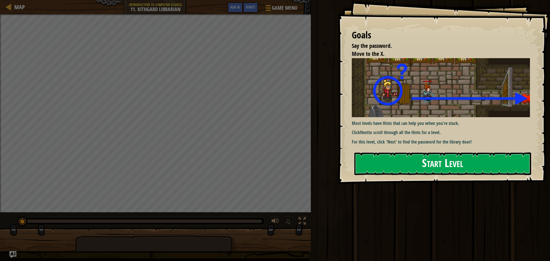
click at [374, 160] on button "Start Level" at bounding box center [442, 163] width 177 height 23
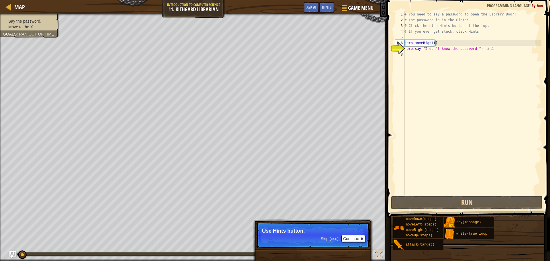
click at [447, 43] on div "# You need to say a password to open the Library Door! # The password is in the…" at bounding box center [472, 108] width 138 height 195
type textarea "hero.moveRight()"
click at [353, 240] on button "Continue" at bounding box center [354, 238] width 24 height 7
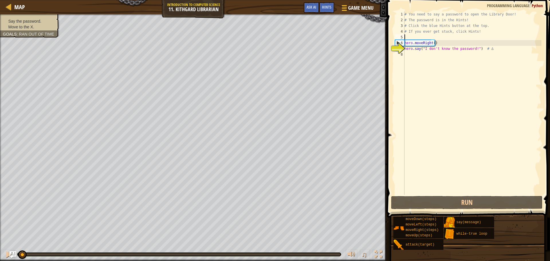
click at [422, 38] on div "# You need to say a password to open the Library Door! # The password is in the…" at bounding box center [472, 108] width 138 height 195
click at [432, 43] on div "# You need to say a password to open the Library Door! # The password is in the…" at bounding box center [472, 108] width 138 height 195
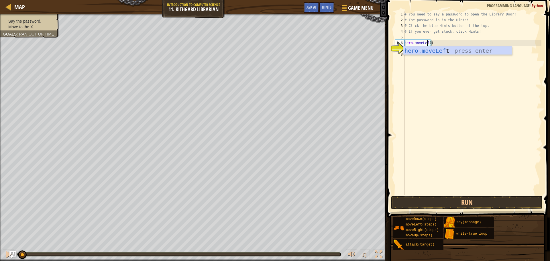
scroll to position [3, 2]
click at [463, 52] on div "hero.moveLeft press enter" at bounding box center [457, 59] width 108 height 26
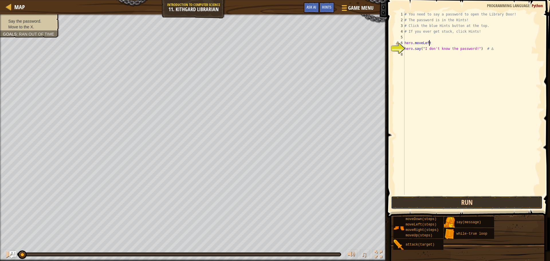
click at [476, 203] on button "Run" at bounding box center [467, 202] width 152 height 13
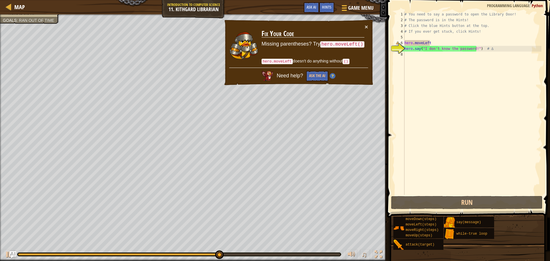
click at [351, 43] on code "hero.moveLeft()" at bounding box center [342, 44] width 44 height 6
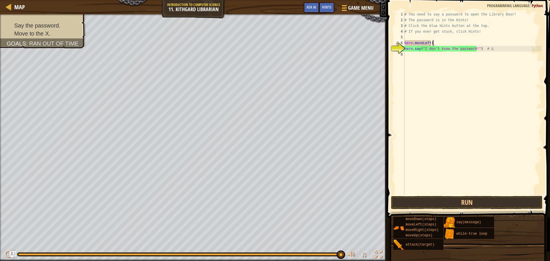
scroll to position [3, 2]
type textarea "hero.moveLeft()"
click at [484, 195] on div "# You need to say a password to open the Library Door! # The password is in the…" at bounding box center [472, 108] width 138 height 195
click at [488, 199] on button "Run" at bounding box center [467, 202] width 152 height 13
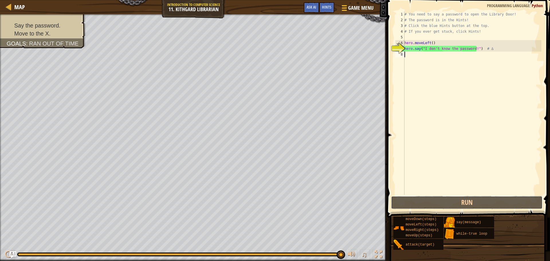
drag, startPoint x: 404, startPoint y: 207, endPoint x: 409, endPoint y: 214, distance: 8.4
click at [409, 214] on div "Hints Videos 1 2 3 4 5 6 7 8 # You need to say a password to open the Library D…" at bounding box center [467, 129] width 165 height 258
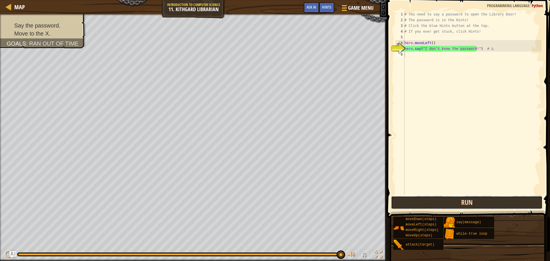
click at [413, 204] on button "Run" at bounding box center [467, 202] width 152 height 13
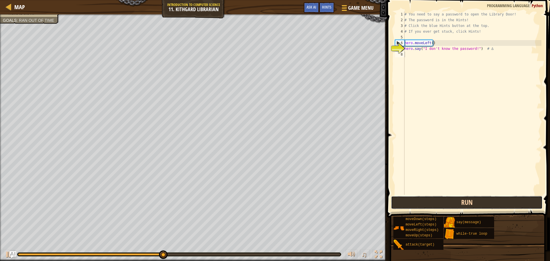
click at [414, 202] on button "Run" at bounding box center [467, 202] width 152 height 13
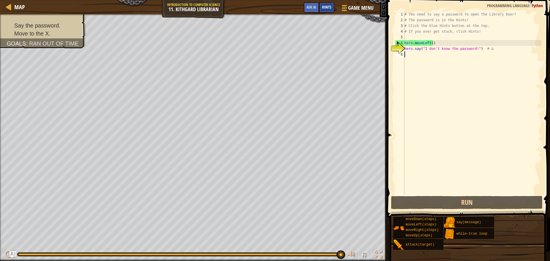
click at [327, 7] on span "Hints" at bounding box center [326, 6] width 9 height 5
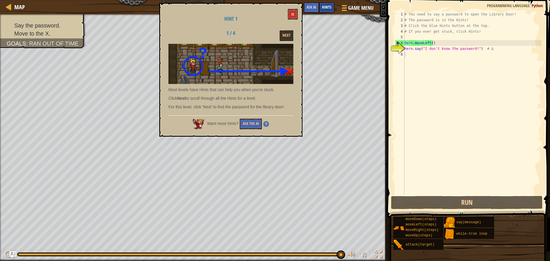
click at [326, 7] on span "Hints" at bounding box center [326, 6] width 9 height 5
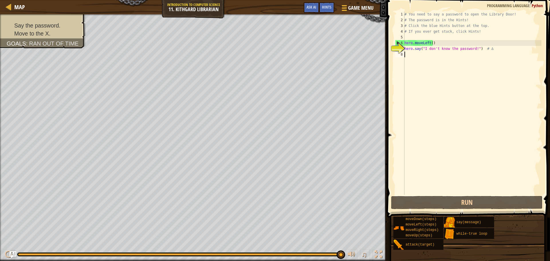
click at [432, 38] on div "# You need to say a password to open the Library Door! # The password is in the…" at bounding box center [472, 108] width 138 height 195
click at [434, 42] on div "# You need to say a password to open the Library Door! # The password is in the…" at bounding box center [472, 108] width 138 height 195
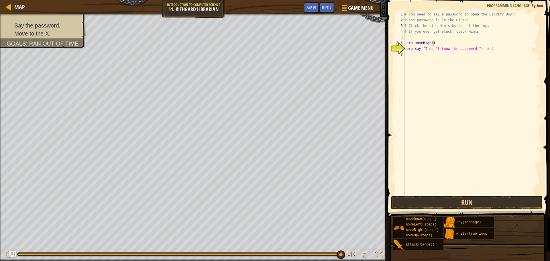
scroll to position [3, 2]
type textarea "hero.moveRight()"
click at [459, 202] on button "Run" at bounding box center [467, 202] width 152 height 13
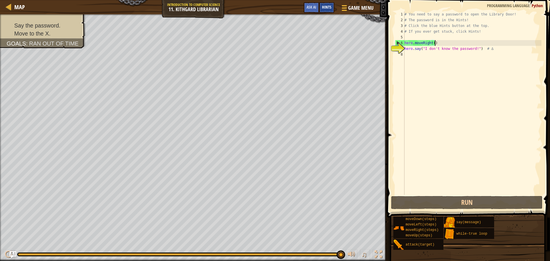
click at [324, 6] on span "Hints" at bounding box center [326, 6] width 9 height 5
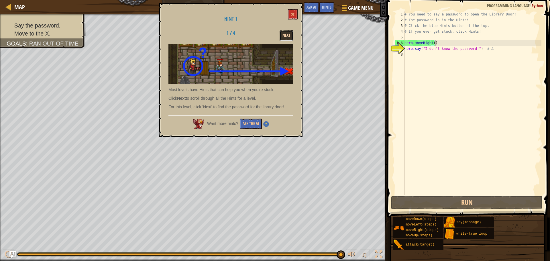
click at [281, 37] on button "Next" at bounding box center [287, 35] width 14 height 11
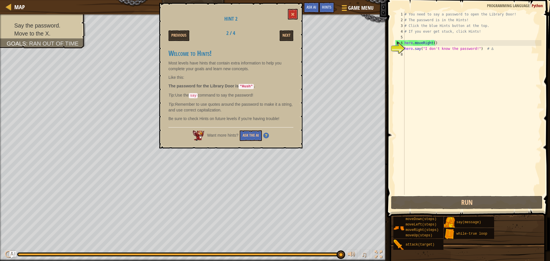
click at [279, 16] on h1 "Hint 2" at bounding box center [230, 19] width 125 height 6
click at [287, 13] on div "Hint 2 Previous 2 / 4 Next Welcome to Hints! Most levels have hints that contai…" at bounding box center [230, 76] width 143 height 146
click at [291, 13] on button at bounding box center [293, 14] width 10 height 11
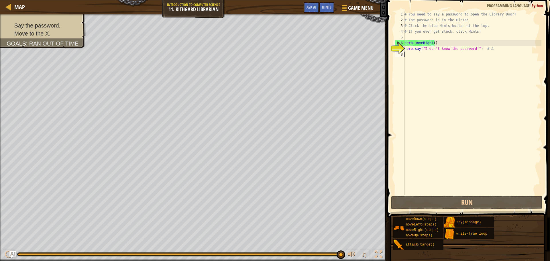
click at [451, 60] on div "# You need to say a password to open the Library Door! # The password is in the…" at bounding box center [472, 108] width 138 height 195
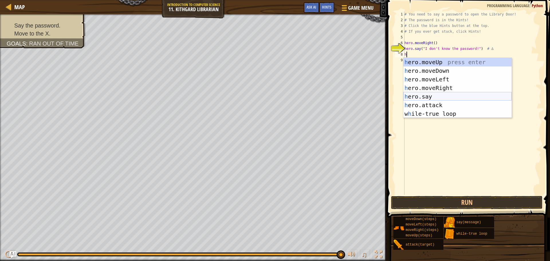
click at [446, 94] on div "h ero.moveUp press enter h ero.moveDown press enter h ero.moveLeft press enter …" at bounding box center [457, 96] width 108 height 77
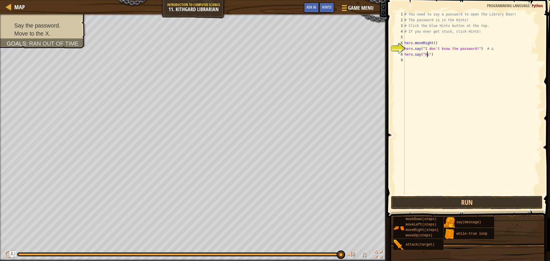
scroll to position [3, 2]
type textarea "hero.say("Hush")"
click at [423, 197] on button "Run" at bounding box center [467, 202] width 152 height 13
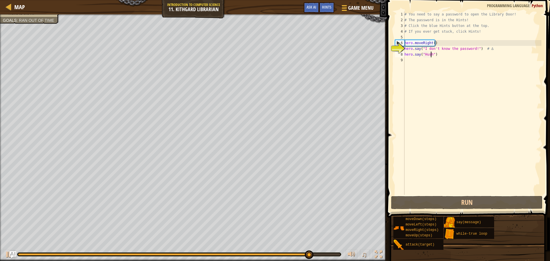
click at [432, 64] on div "# You need to say a password to open the Library Door! # The password is in the…" at bounding box center [472, 108] width 138 height 195
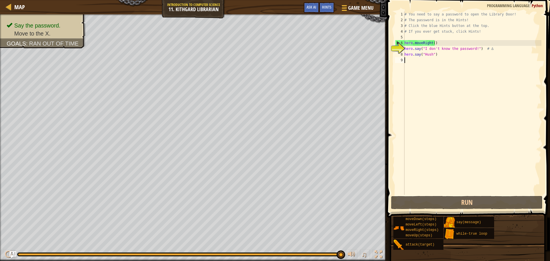
type textarea "v"
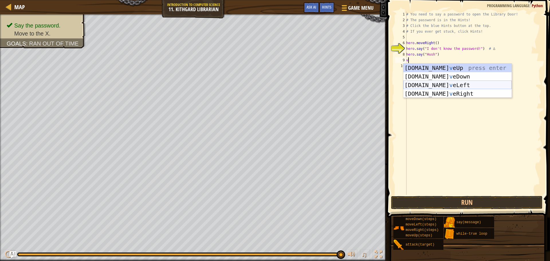
click at [451, 83] on div "[DOMAIN_NAME] v eUp press enter [DOMAIN_NAME] v eDown press enter [DOMAIN_NAME]…" at bounding box center [457, 90] width 108 height 52
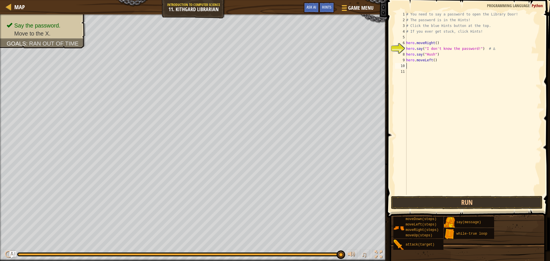
click at [444, 62] on div "# You need to say a password to open the Library Door! # The password is in the…" at bounding box center [473, 108] width 136 height 195
type textarea "hero.moveRight()"
click at [439, 202] on button "Run" at bounding box center [467, 202] width 152 height 13
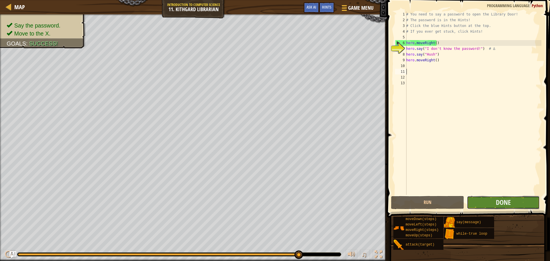
click at [486, 202] on button "Done" at bounding box center [503, 202] width 73 height 13
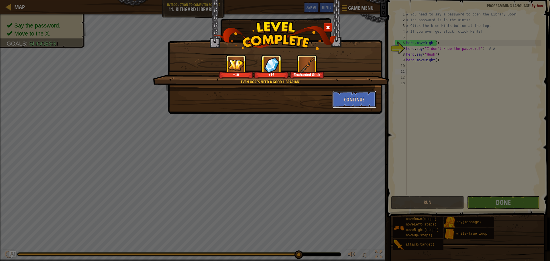
click at [338, 101] on button "Continue" at bounding box center [354, 99] width 44 height 17
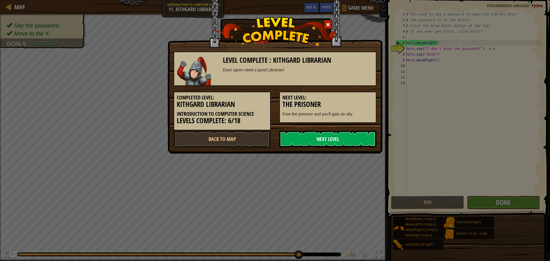
click at [340, 145] on link "Next Level" at bounding box center [327, 138] width 97 height 17
click at [344, 148] on link "Next Level" at bounding box center [327, 138] width 97 height 17
click at [351, 142] on link "Next Level" at bounding box center [327, 138] width 97 height 17
click at [351, 136] on link "Next Level" at bounding box center [327, 138] width 97 height 17
click at [336, 146] on link "Next Level" at bounding box center [327, 138] width 97 height 17
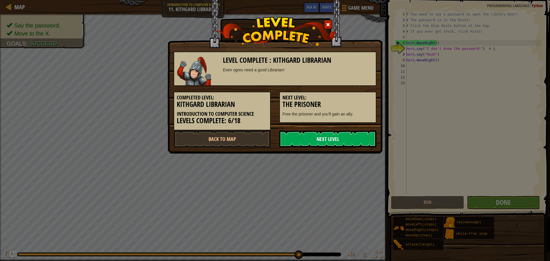
click at [338, 148] on link "Next Level" at bounding box center [327, 138] width 97 height 17
click at [338, 147] on link "Next Level" at bounding box center [327, 138] width 97 height 17
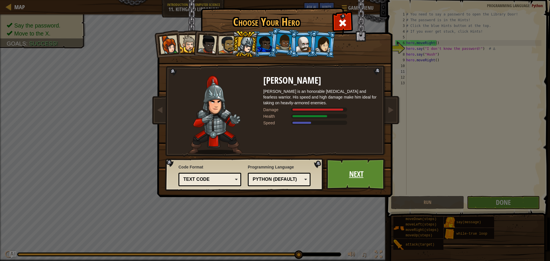
click at [327, 176] on link "Next" at bounding box center [356, 174] width 60 height 32
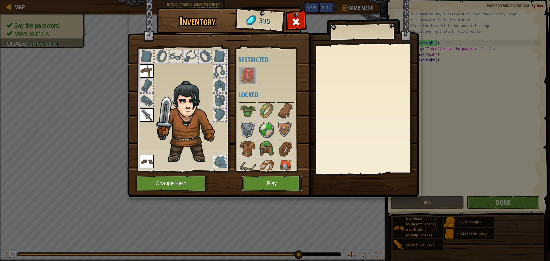
click at [267, 183] on button "Play" at bounding box center [272, 184] width 60 height 16
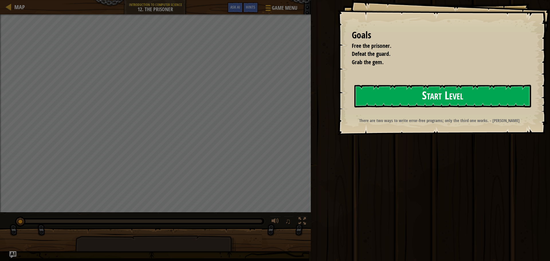
click at [402, 91] on button "Start Level" at bounding box center [442, 96] width 177 height 23
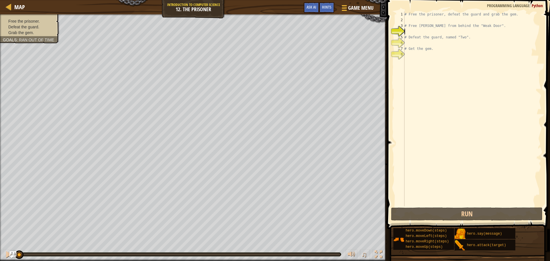
click at [418, 53] on div "# Free the prisoner, defeat the guard and grab the gem. # Free [PERSON_NAME] fr…" at bounding box center [472, 114] width 138 height 206
click at [416, 60] on div "# Free the prisoner, defeat the guard and grab the gem. # Free [PERSON_NAME] fr…" at bounding box center [472, 114] width 138 height 206
click at [411, 29] on div "# Free the prisoner, defeat the guard and grab the gem. # Free [PERSON_NAME] fr…" at bounding box center [472, 114] width 138 height 206
click at [410, 18] on div "# Free the prisoner, defeat the guard and grab the gem. # Free [PERSON_NAME] fr…" at bounding box center [472, 114] width 138 height 206
type textarea "v"
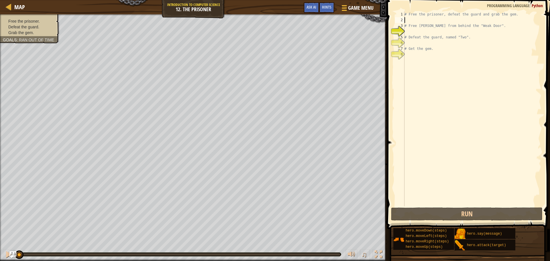
scroll to position [3, 0]
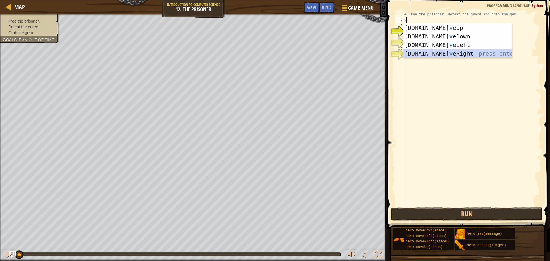
click at [440, 52] on div "[DOMAIN_NAME] v eUp press enter [DOMAIN_NAME] v eDown press enter [DOMAIN_NAME]…" at bounding box center [457, 49] width 108 height 52
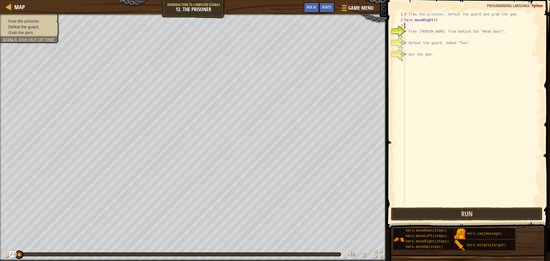
type textarea "v"
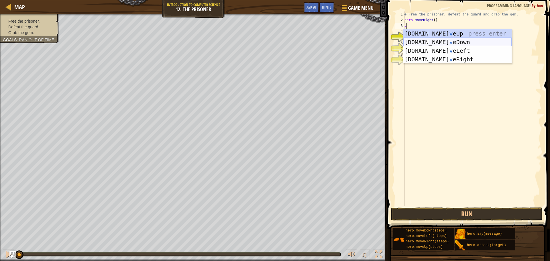
click at [436, 42] on div "[DOMAIN_NAME] v eUp press enter [DOMAIN_NAME] v eDown press enter [DOMAIN_NAME]…" at bounding box center [457, 55] width 108 height 52
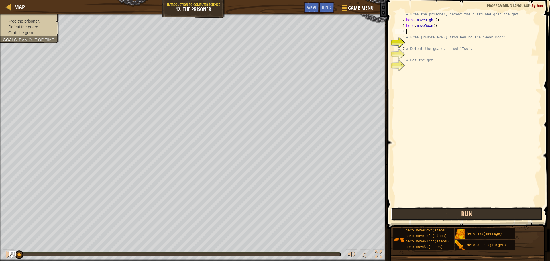
click at [464, 213] on button "Run" at bounding box center [467, 213] width 152 height 13
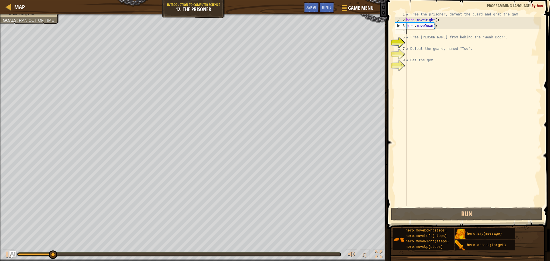
click at [422, 36] on div "# Free the prisoner, defeat the guard and grab the gem. hero . moveRight ( ) he…" at bounding box center [473, 114] width 136 height 206
type textarea "# Free Pavtrick from behind the "Weak Door"."
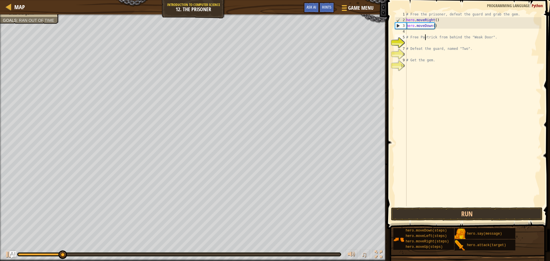
click at [415, 31] on div "# Free the prisoner, defeat the guard and grab the gem. hero . moveRight ( ) he…" at bounding box center [473, 114] width 136 height 206
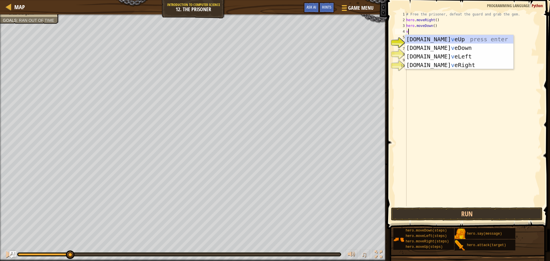
click at [461, 25] on div "# Free the prisoner, defeat the guard and grab the gem. hero . moveRight ( ) he…" at bounding box center [473, 114] width 136 height 206
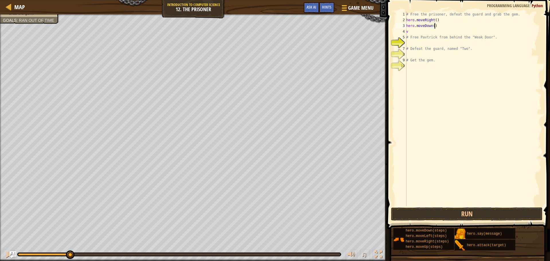
click at [426, 36] on div "# Free the prisoner, defeat the guard and grab the gem. hero . moveRight ( ) he…" at bounding box center [473, 114] width 136 height 206
click at [426, 37] on div "# Free the prisoner, defeat the guard and grab the gem. hero . moveRight ( ) he…" at bounding box center [473, 114] width 136 height 206
click at [420, 28] on div "# Free the prisoner, defeat the guard and grab the gem. hero . moveRight ( ) he…" at bounding box center [473, 114] width 136 height 206
click at [420, 30] on div "# Free the prisoner, defeat the guard and grab the gem. hero . moveRight ( ) he…" at bounding box center [473, 114] width 136 height 206
type textarea "v"
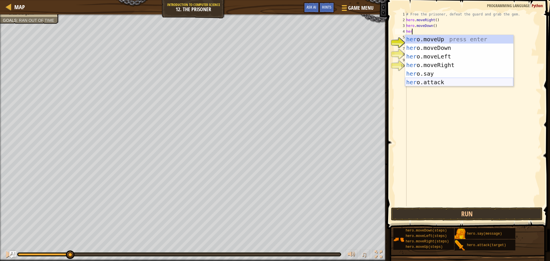
click at [418, 85] on div "her o.moveUp press enter her o.moveDown press enter her o.moveLeft press enter …" at bounding box center [459, 69] width 108 height 69
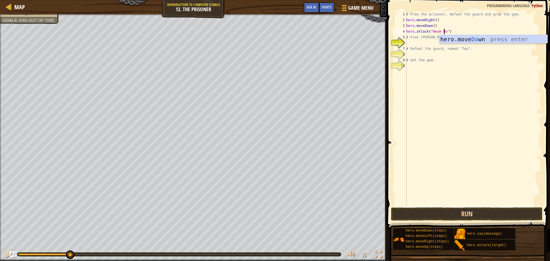
type textarea "hero.attack("Weak Door")"
click at [441, 41] on div "# Free the prisoner, defeat the guard and grab the gem. hero . moveRight ( ) he…" at bounding box center [473, 114] width 136 height 206
click at [462, 34] on div "# Free the prisoner, defeat the guard and grab the gem. hero . moveRight ( ) he…" at bounding box center [473, 114] width 136 height 206
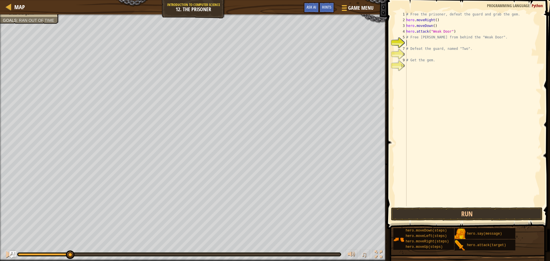
type textarea "hero.attack("Weak Door")"
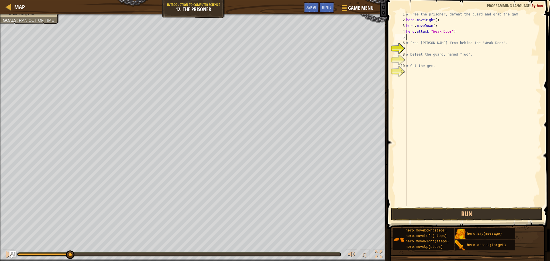
type textarea "v"
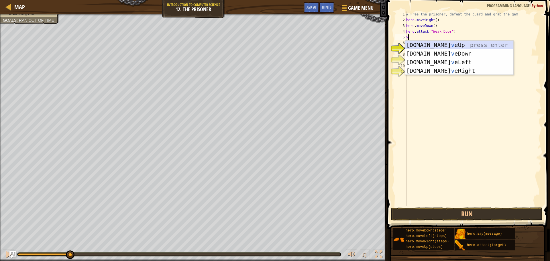
click at [440, 44] on div "[DOMAIN_NAME] v eUp press enter [DOMAIN_NAME] v eDown press enter [DOMAIN_NAME]…" at bounding box center [459, 67] width 108 height 52
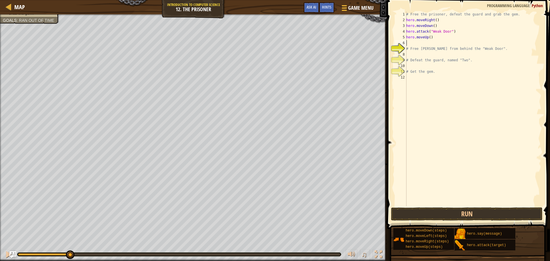
type textarea "v"
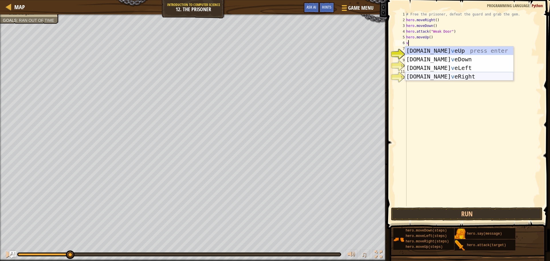
click at [446, 78] on div "[DOMAIN_NAME] v eUp press enter [DOMAIN_NAME] v eDown press enter [DOMAIN_NAME]…" at bounding box center [459, 72] width 108 height 52
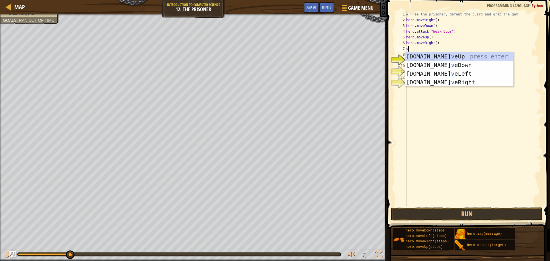
click at [434, 42] on div "# Free the prisoner, defeat the guard and grab the gem. hero . moveRight ( ) he…" at bounding box center [473, 114] width 136 height 206
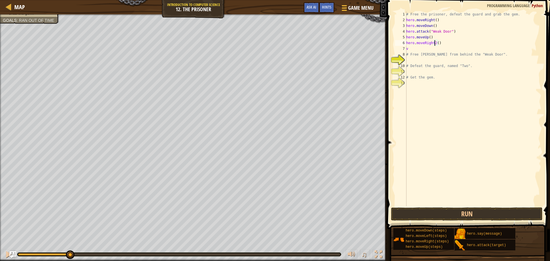
scroll to position [3, 2]
click at [435, 40] on div "# Free the prisoner, defeat the guard and grab the gem. hero . moveRight ( ) he…" at bounding box center [473, 114] width 136 height 206
click at [434, 45] on div "# Free the prisoner, defeat the guard and grab the gem. hero . moveRight ( ) he…" at bounding box center [473, 114] width 136 height 206
click at [434, 42] on div "# Free the prisoner, defeat the guard and grab the gem. hero . moveRight ( ) he…" at bounding box center [473, 114] width 136 height 206
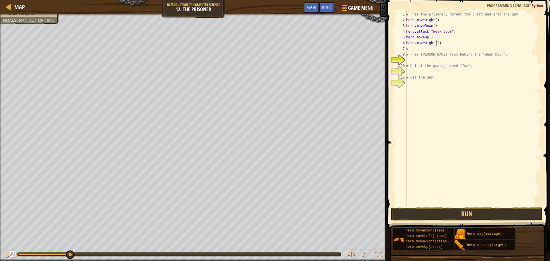
scroll to position [3, 2]
click at [447, 48] on div "# Free the prisoner, defeat the guard and grab the gem. hero . moveRight ( ) he…" at bounding box center [473, 114] width 136 height 206
type textarea "v"
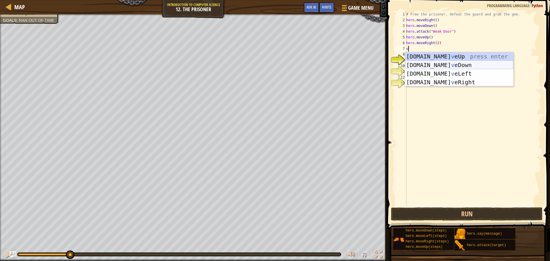
click at [450, 66] on div "[DOMAIN_NAME] v eUp press enter [DOMAIN_NAME] v eDown press enter [DOMAIN_NAME]…" at bounding box center [459, 78] width 108 height 52
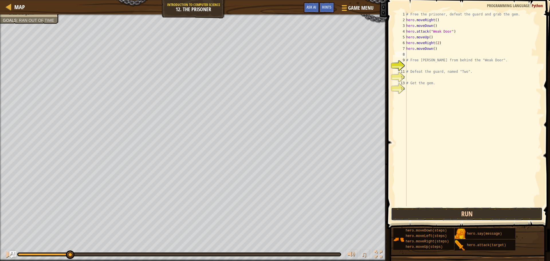
click at [483, 208] on button "Run" at bounding box center [467, 213] width 152 height 13
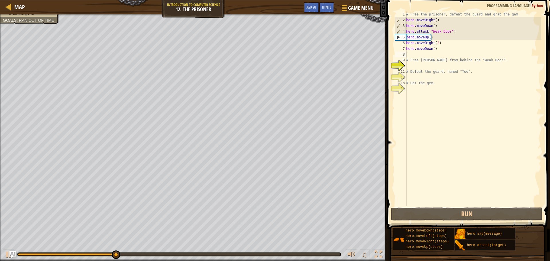
click at [30, 252] on div at bounding box center [179, 254] width 324 height 4
click at [5, 253] on button at bounding box center [8, 255] width 11 height 12
click at [6, 254] on div at bounding box center [8, 254] width 7 height 7
click at [444, 57] on div "# Free the prisoner, defeat the guard and grab the gem. hero . moveRight ( ) he…" at bounding box center [473, 114] width 136 height 206
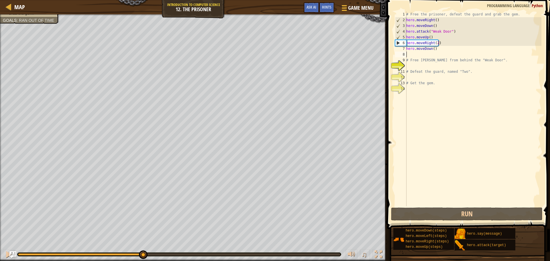
click at [432, 47] on div "# Free the prisoner, defeat the guard and grab the gem. hero . moveRight ( ) he…" at bounding box center [473, 114] width 136 height 206
type textarea "hero.moveDown(2)"
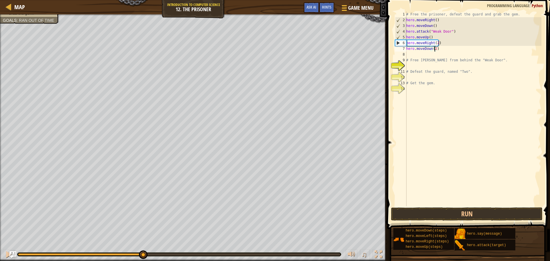
click at [436, 57] on div "# Free the prisoner, defeat the guard and grab the gem. hero . moveRight ( ) he…" at bounding box center [473, 114] width 136 height 206
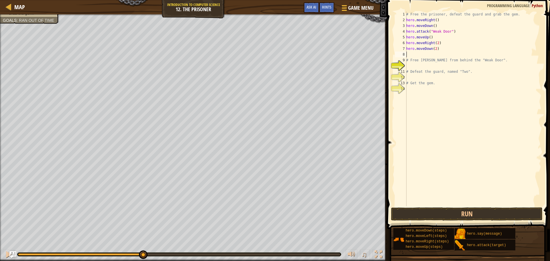
scroll to position [3, 0]
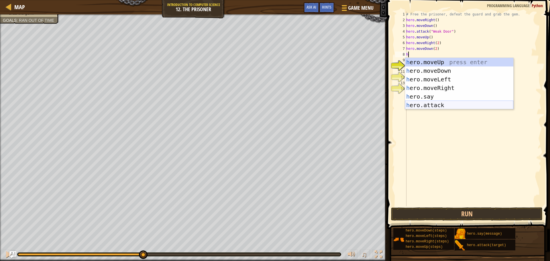
click at [425, 106] on div "h ero.moveUp press enter h ero.moveDown press enter h ero.moveLeft press enter …" at bounding box center [459, 92] width 108 height 69
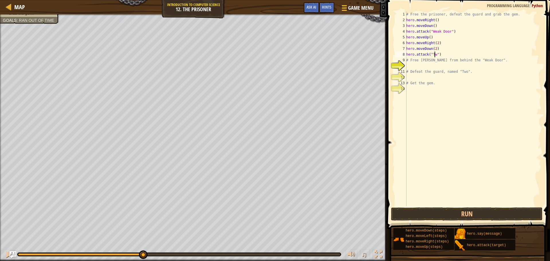
scroll to position [3, 2]
type textarea "hero.attack("Two")"
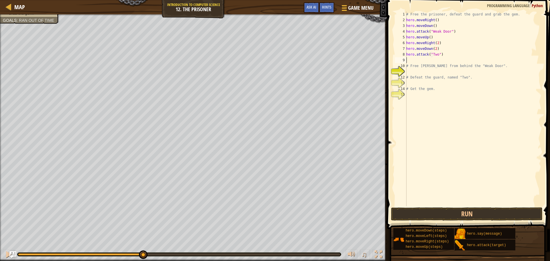
scroll to position [3, 0]
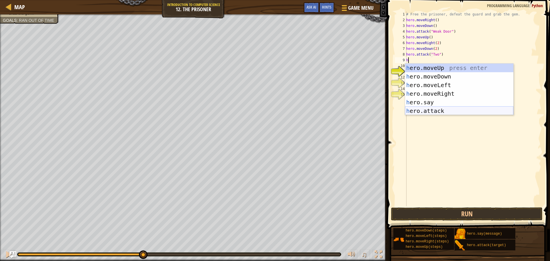
click at [424, 113] on div "h ero.moveUp press enter h ero.moveDown press enter h ero.moveLeft press enter …" at bounding box center [459, 98] width 108 height 69
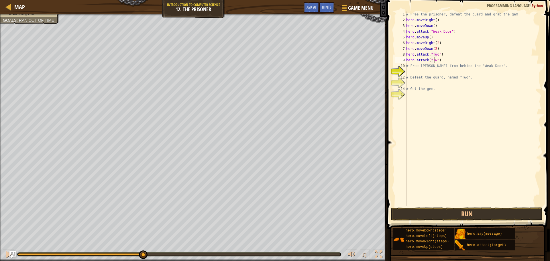
scroll to position [3, 2]
type textarea "hero.attack("Two")"
click at [475, 218] on button "Run" at bounding box center [467, 213] width 152 height 13
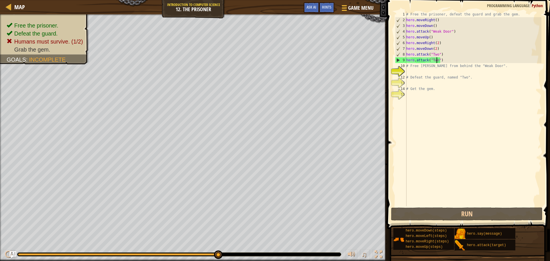
click at [450, 62] on div "# Free the prisoner, defeat the guard and grab the gem. hero . moveRight ( ) he…" at bounding box center [473, 114] width 136 height 206
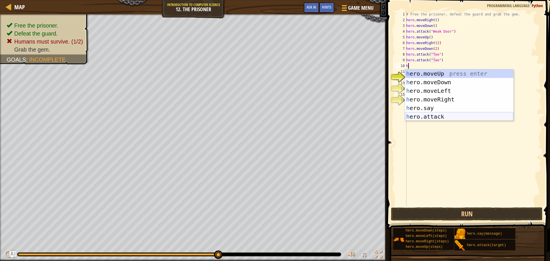
click at [447, 114] on div "h ero.moveUp press enter h ero.moveDown press enter h ero.moveLeft press enter …" at bounding box center [459, 103] width 108 height 69
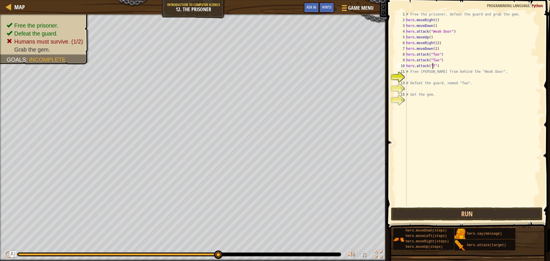
scroll to position [3, 2]
click at [464, 70] on div "# Free the prisoner, defeat the guard and grab the gem. hero . moveRight ( ) he…" at bounding box center [473, 114] width 136 height 206
click at [457, 62] on div "# Free the prisoner, defeat the guard and grab the gem. hero . moveRight ( ) he…" at bounding box center [473, 114] width 136 height 206
click at [454, 70] on div "# Free the prisoner, defeat the guard and grab the gem. hero . moveRight ( ) he…" at bounding box center [473, 114] width 136 height 206
click at [454, 67] on div "# Free the prisoner, defeat the guard and grab the gem. hero . moveRight ( ) he…" at bounding box center [473, 114] width 136 height 206
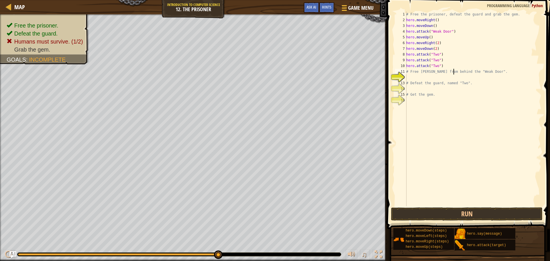
type textarea "hero.attack("Two")"
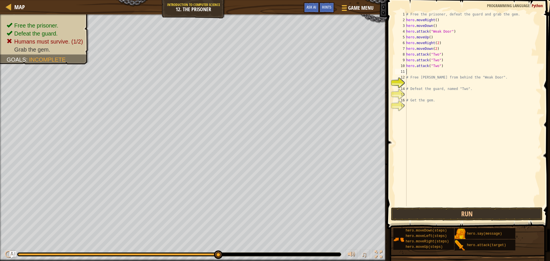
type textarea "v"
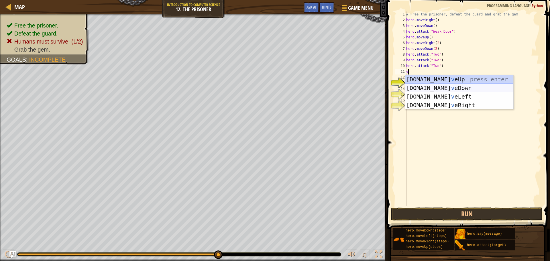
click at [443, 88] on div "[DOMAIN_NAME] v eUp press enter [DOMAIN_NAME] v eDown press enter [DOMAIN_NAME]…" at bounding box center [459, 101] width 108 height 52
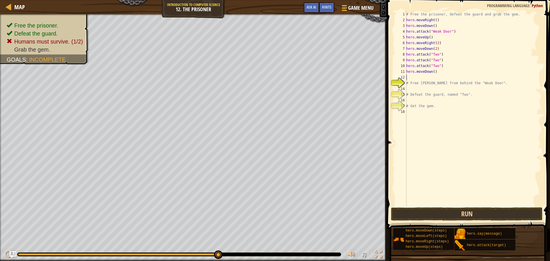
type textarea "v"
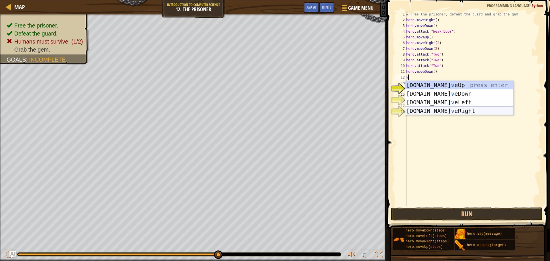
click at [448, 110] on div "[DOMAIN_NAME] v eUp press enter [DOMAIN_NAME] v eDown press enter [DOMAIN_NAME]…" at bounding box center [459, 107] width 108 height 52
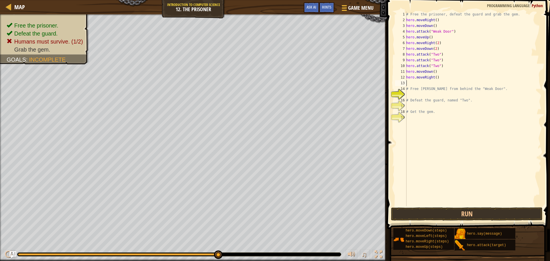
type textarea "v"
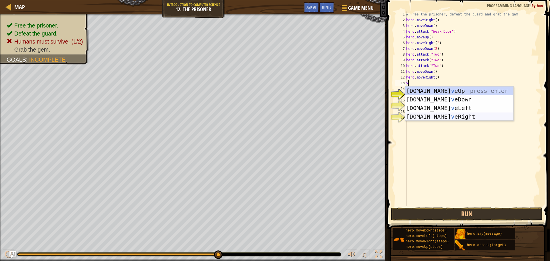
click at [438, 115] on div "[DOMAIN_NAME] v eUp press enter [DOMAIN_NAME] v eDown press enter [DOMAIN_NAME]…" at bounding box center [459, 113] width 108 height 52
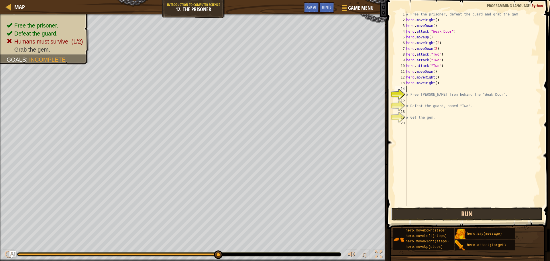
click at [464, 209] on button "Run" at bounding box center [467, 213] width 152 height 13
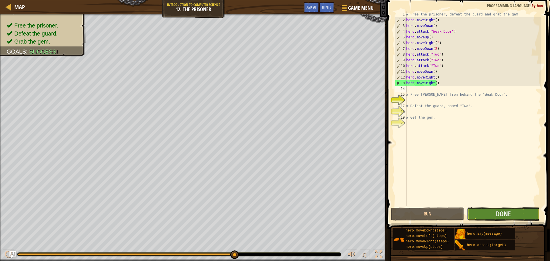
click at [479, 213] on button "Done" at bounding box center [503, 213] width 73 height 13
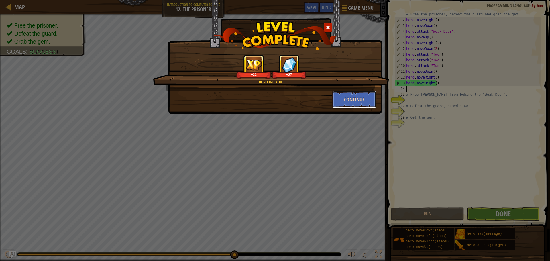
click at [336, 100] on button "Continue" at bounding box center [354, 99] width 44 height 17
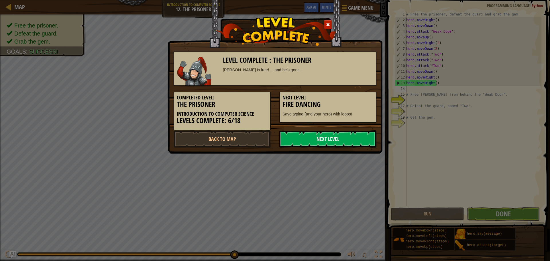
drag, startPoint x: 280, startPoint y: 142, endPoint x: 277, endPoint y: 144, distance: 3.8
click at [279, 143] on div "Next Level" at bounding box center [328, 138] width 106 height 17
click at [282, 145] on link "Next Level" at bounding box center [327, 138] width 97 height 17
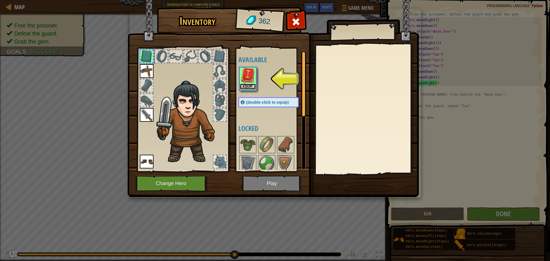
click at [247, 88] on button "Equip" at bounding box center [248, 87] width 16 height 6
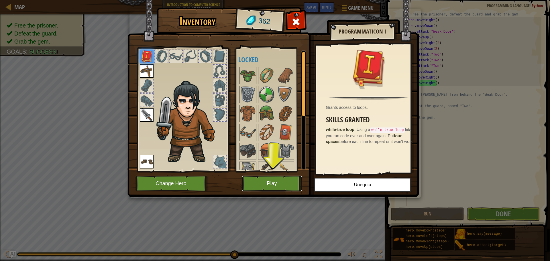
click at [287, 181] on button "Play" at bounding box center [272, 184] width 60 height 16
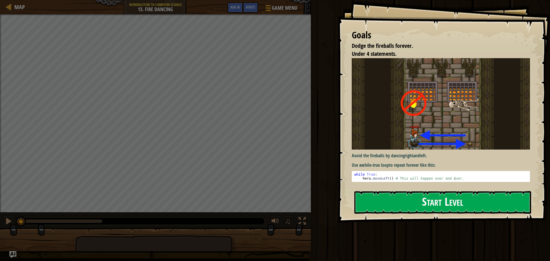
click at [430, 203] on button "Start Level" at bounding box center [442, 202] width 177 height 23
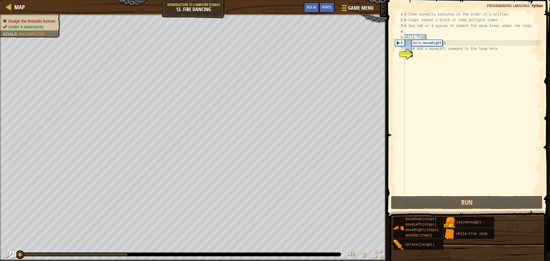
type textarea "v"
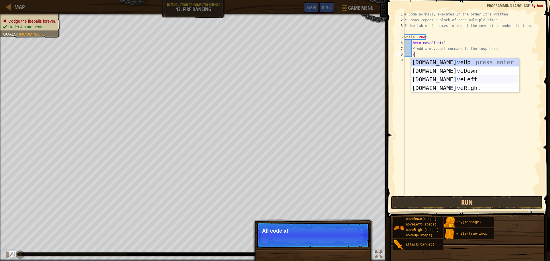
click at [458, 79] on div "[DOMAIN_NAME] v eUp press enter [DOMAIN_NAME] v eDown press enter [DOMAIN_NAME]…" at bounding box center [465, 84] width 108 height 52
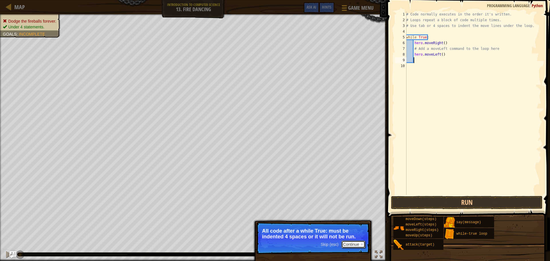
click at [347, 244] on button "Continue" at bounding box center [354, 244] width 24 height 7
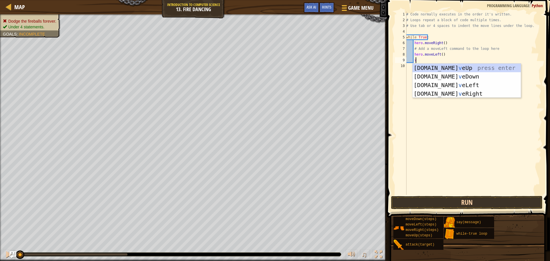
type textarea "v"
click at [422, 199] on button "Run" at bounding box center [467, 202] width 152 height 13
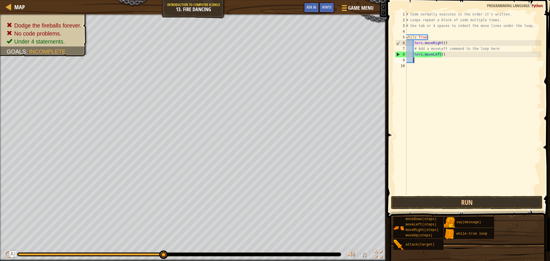
click at [442, 56] on div "# Code normally executes in the order it's written. # Loops repeat a block of c…" at bounding box center [473, 108] width 136 height 195
type textarea "hero.moveLeft()"
click at [438, 60] on div "# Code normally executes in the order it's written. # Loops repeat a block of c…" at bounding box center [473, 108] width 136 height 195
click at [425, 37] on div "# Code normally executes in the order it's written. # Loops repeat a block of c…" at bounding box center [473, 108] width 136 height 195
click at [427, 36] on div "# Code normally executes in the order it's written. # Loops repeat a block of c…" at bounding box center [473, 108] width 136 height 195
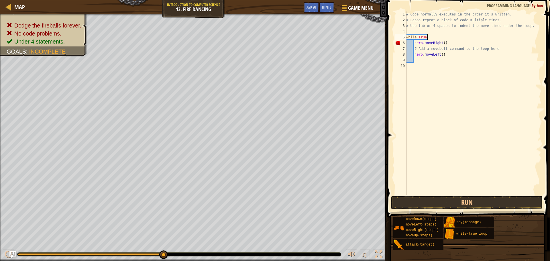
scroll to position [3, 1]
click at [409, 50] on div "# Code normally executes in the order it's written. # Loops repeat a block of c…" at bounding box center [473, 108] width 136 height 195
type textarea "# Add a moveLeft command to the loop here"
click at [450, 59] on div "# Code normally executes in the order it's written. # Loops repeat a block of c…" at bounding box center [473, 108] width 136 height 195
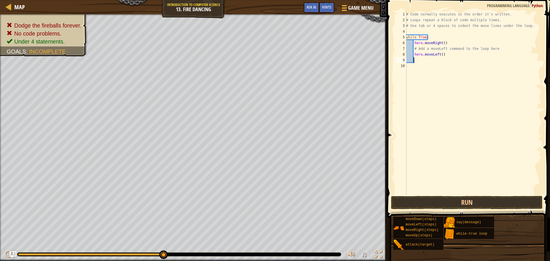
click at [442, 53] on div "# Code normally executes in the order it's written. # Loops repeat a block of c…" at bounding box center [473, 108] width 136 height 195
type textarea "hero.moveLeft()"
click at [424, 63] on div "# Code normally executes in the order it's written. # Loops repeat a block of c…" at bounding box center [473, 108] width 136 height 195
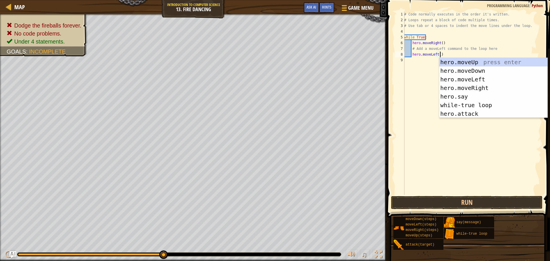
click at [409, 54] on div "# Code normally executes in the order it's written. # Loops repeat a block of c…" at bounding box center [472, 108] width 138 height 195
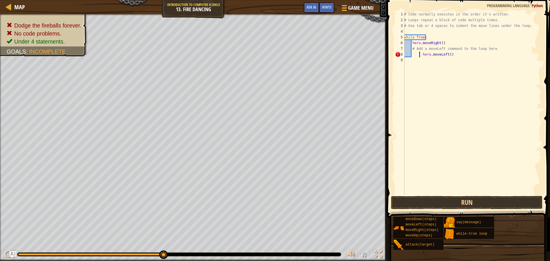
click at [410, 43] on div "# Code normally executes in the order it's written. # Loops repeat a block of c…" at bounding box center [472, 108] width 138 height 195
click at [407, 48] on div "# Code normally executes in the order it's written. # Loops repeat a block of c…" at bounding box center [472, 108] width 138 height 195
type textarea "# Add a moveLeft command to the loop here"
click at [500, 200] on button "Run" at bounding box center [467, 202] width 152 height 13
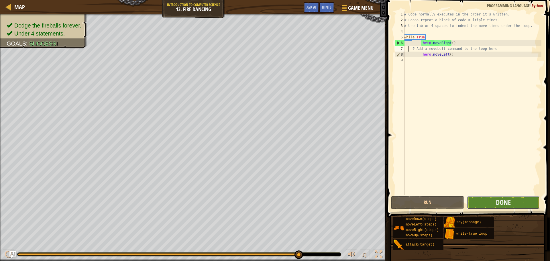
click at [507, 208] on button "Done" at bounding box center [503, 202] width 73 height 13
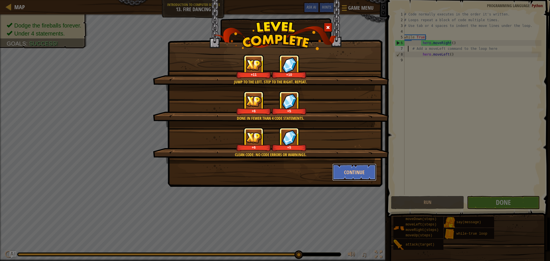
drag, startPoint x: 342, startPoint y: 172, endPoint x: 326, endPoint y: 150, distance: 27.5
click at [342, 171] on button "Continue" at bounding box center [354, 172] width 44 height 17
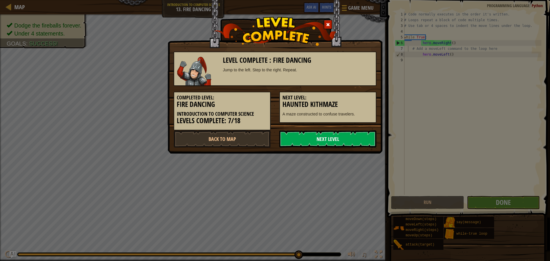
click at [311, 140] on link "Next Level" at bounding box center [327, 138] width 97 height 17
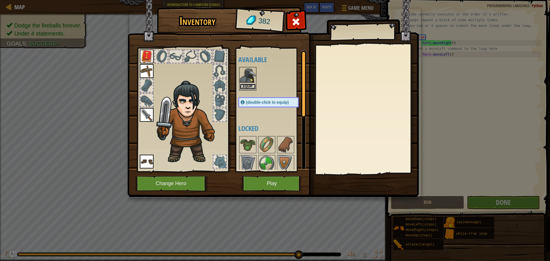
click at [251, 86] on button "Equip" at bounding box center [248, 87] width 16 height 6
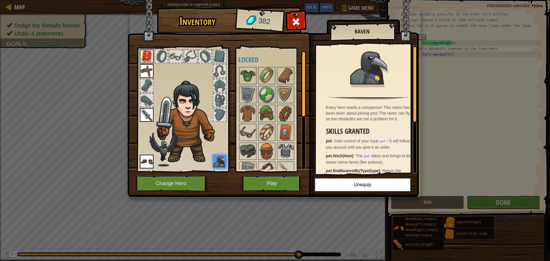
click at [211, 93] on img at bounding box center [189, 122] width 70 height 83
click at [219, 87] on div at bounding box center [219, 85] width 13 height 13
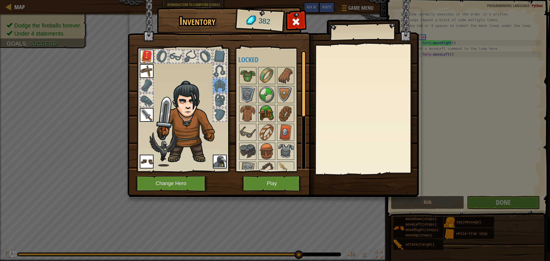
click at [273, 115] on div "Available Equip Equip Equip Equip Equip (double-click to equip) Locked" at bounding box center [274, 109] width 72 height 119
click at [273, 115] on img at bounding box center [267, 113] width 16 height 16
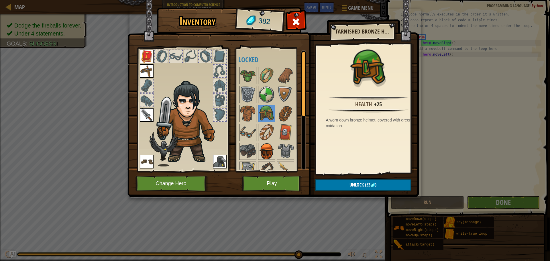
click at [269, 146] on img at bounding box center [267, 151] width 16 height 16
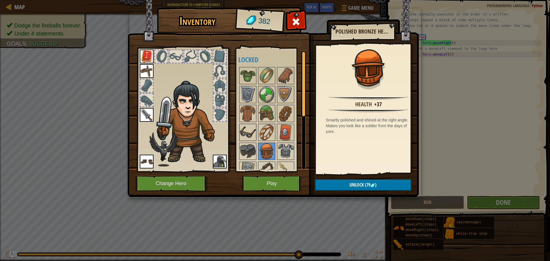
click at [255, 136] on img at bounding box center [248, 132] width 16 height 16
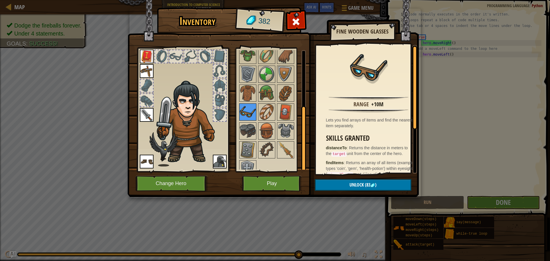
scroll to position [29, 0]
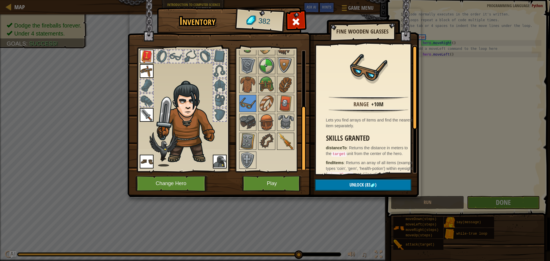
click at [281, 142] on img at bounding box center [286, 141] width 16 height 16
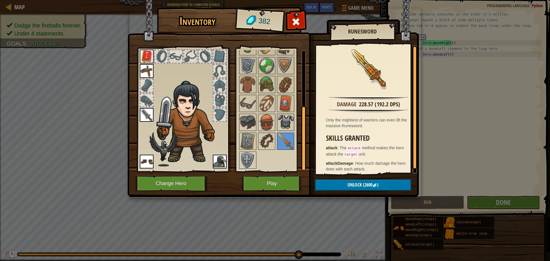
click at [283, 124] on img at bounding box center [286, 122] width 16 height 16
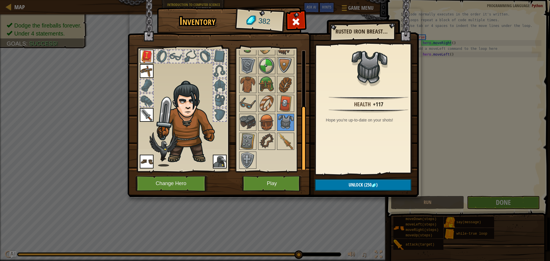
click at [266, 132] on div at bounding box center [274, 103] width 72 height 132
click at [265, 138] on img at bounding box center [267, 141] width 16 height 16
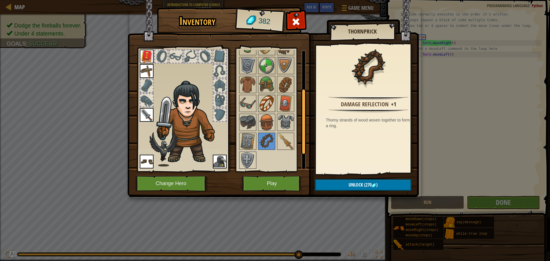
scroll to position [0, 0]
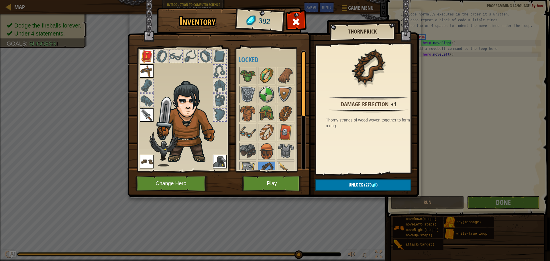
click at [262, 81] on img at bounding box center [267, 76] width 16 height 16
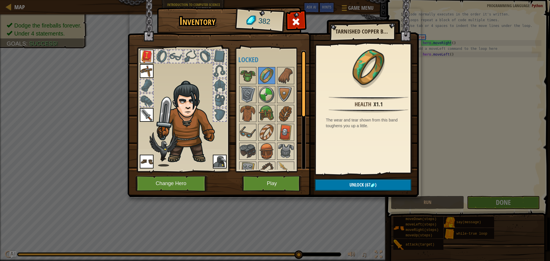
click at [276, 78] on div at bounding box center [274, 132] width 72 height 132
click at [281, 77] on img at bounding box center [286, 76] width 16 height 16
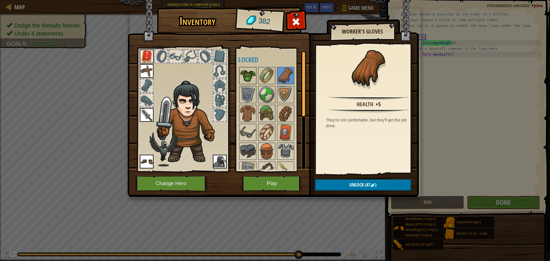
click at [253, 75] on img at bounding box center [248, 76] width 16 height 16
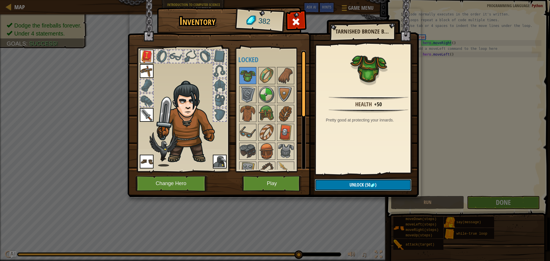
click at [345, 185] on button "Unlock (50 )" at bounding box center [363, 185] width 97 height 12
click at [345, 181] on button "Confirm" at bounding box center [363, 185] width 97 height 12
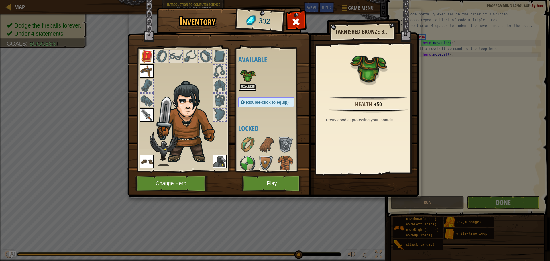
click at [250, 85] on button "Equip" at bounding box center [248, 87] width 16 height 6
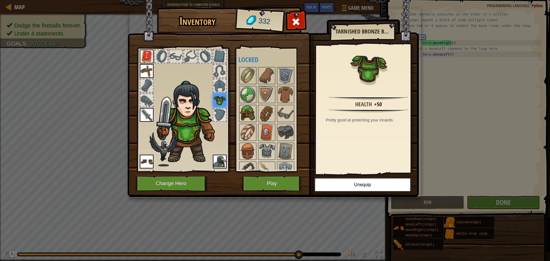
click at [254, 117] on img at bounding box center [248, 113] width 16 height 16
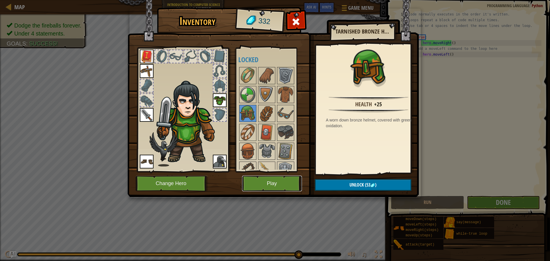
click at [252, 189] on button "Play" at bounding box center [272, 184] width 60 height 16
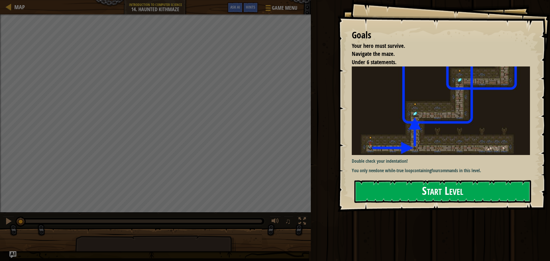
click at [390, 182] on button "Start Level" at bounding box center [442, 191] width 177 height 23
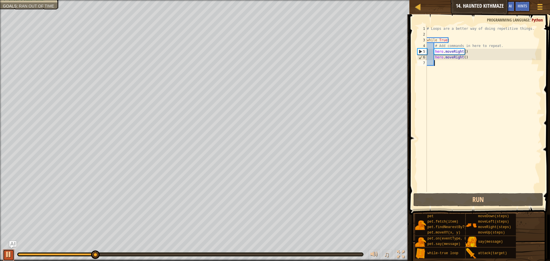
click at [6, 254] on div at bounding box center [8, 254] width 7 height 7
click at [465, 57] on div "# Loops are a better way of doing repetitive things. while True : # Add command…" at bounding box center [484, 115] width 116 height 178
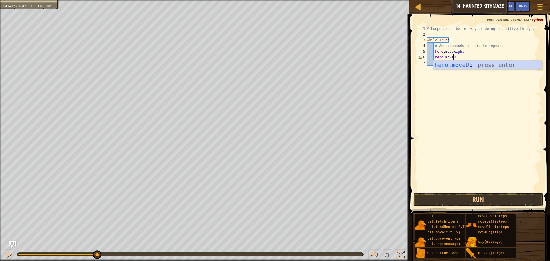
scroll to position [3, 2]
type textarea "hero.moveUp"
click at [456, 64] on div "hero.moveUp press enter" at bounding box center [488, 74] width 108 height 26
click at [430, 56] on div "# Loops are a better way of doing repetitive things. while True : # Add command…" at bounding box center [484, 115] width 116 height 178
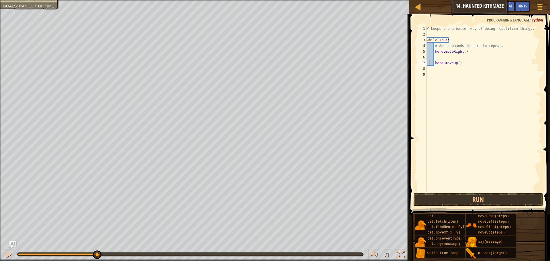
click at [431, 54] on div "# Loops are a better way of doing repetitive things. while True : # Add command…" at bounding box center [484, 115] width 116 height 178
click at [450, 207] on span at bounding box center [480, 106] width 145 height 217
click at [450, 201] on button "Run" at bounding box center [479, 199] width 130 height 13
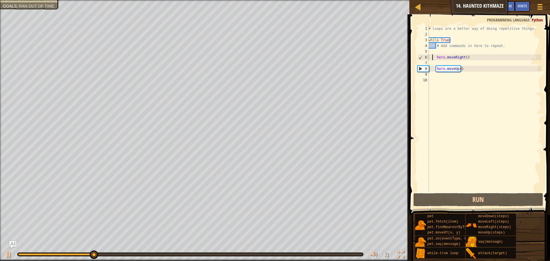
click at [9, 249] on div "♫" at bounding box center [205, 252] width 410 height 17
click at [463, 56] on div "# Loops are a better way of doing repetitive things. while True : # Add command…" at bounding box center [485, 115] width 114 height 178
click at [465, 56] on div "# Loops are a better way of doing repetitive things. while True : # Add command…" at bounding box center [485, 115] width 114 height 178
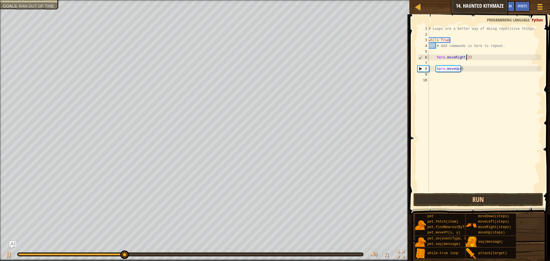
scroll to position [3, 3]
click at [486, 203] on button "Run" at bounding box center [479, 199] width 130 height 13
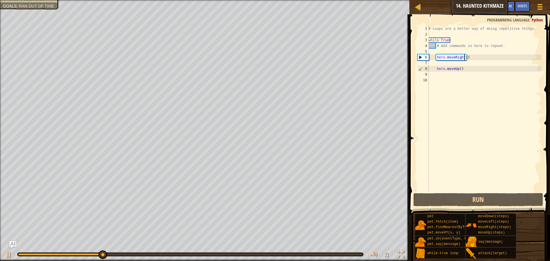
scroll to position [3, 3]
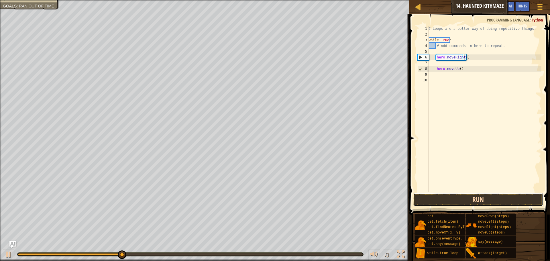
click at [444, 196] on button "Run" at bounding box center [479, 199] width 130 height 13
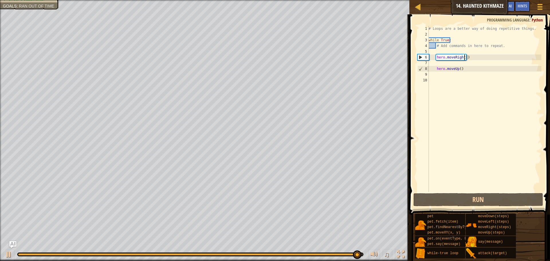
click at [459, 68] on div "# Loops are a better way of doing repetitive things. while True : # Add command…" at bounding box center [485, 115] width 114 height 178
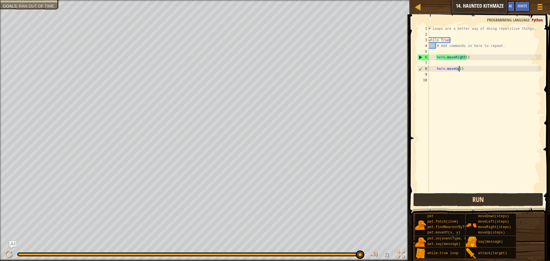
scroll to position [3, 3]
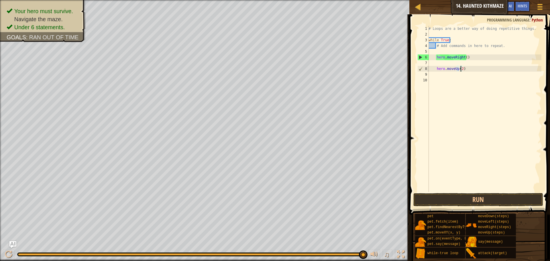
click at [489, 193] on span at bounding box center [480, 106] width 145 height 217
click at [464, 56] on div "# Loops are a better way of doing repetitive things. while True : # Add command…" at bounding box center [485, 115] width 114 height 178
type textarea "hero.moveRight(2)"
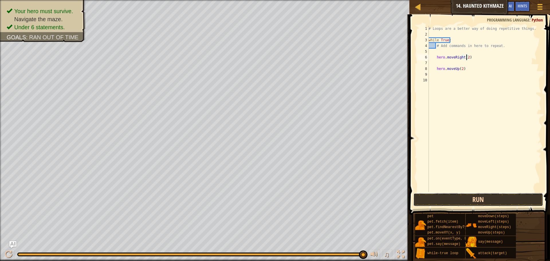
click at [487, 204] on button "Run" at bounding box center [479, 199] width 130 height 13
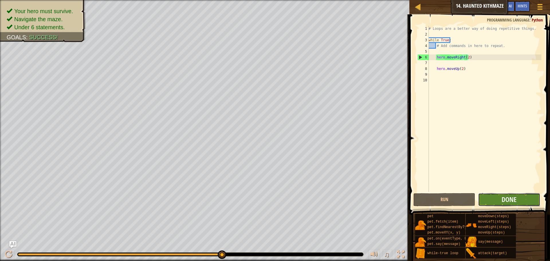
click at [526, 199] on button "Done" at bounding box center [509, 199] width 62 height 13
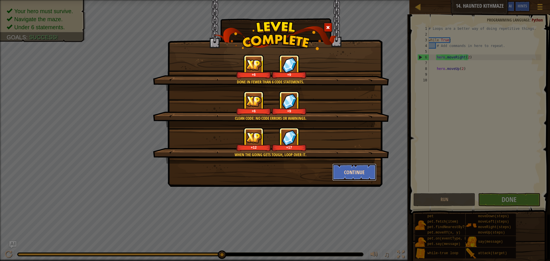
click at [337, 171] on button "Continue" at bounding box center [354, 172] width 44 height 17
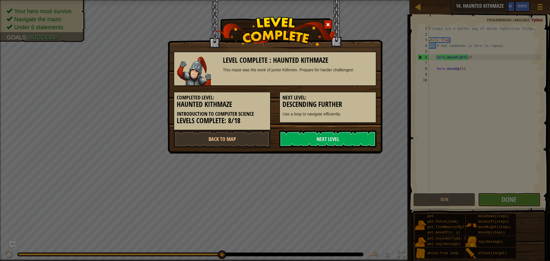
click at [321, 130] on div "Completed Level: Haunted Kithmaze Introduction to Computer Science Levels Compl…" at bounding box center [274, 108] width 211 height 44
click at [307, 144] on link "Next Level" at bounding box center [327, 138] width 97 height 17
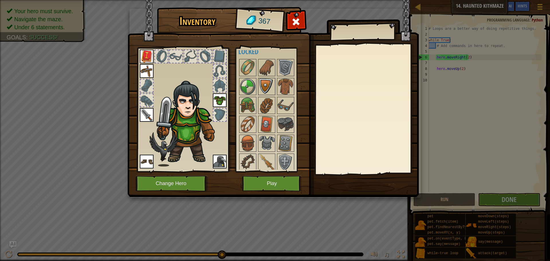
scroll to position [10, 0]
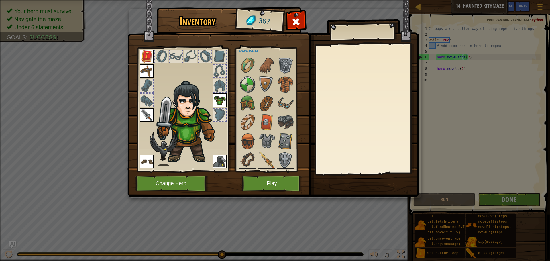
click at [222, 164] on img at bounding box center [220, 162] width 14 height 14
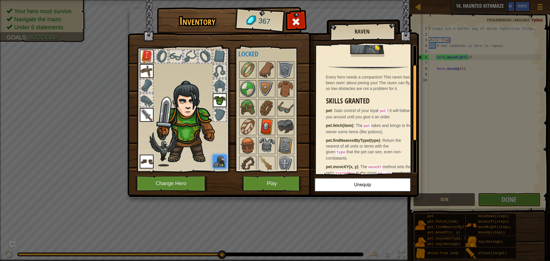
scroll to position [0, 0]
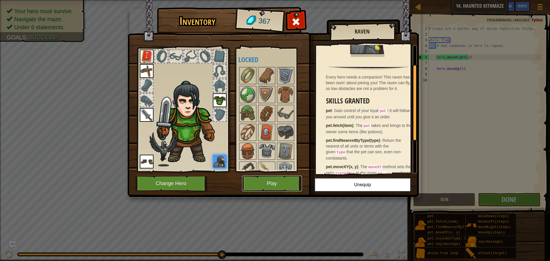
click at [267, 188] on button "Play" at bounding box center [272, 184] width 60 height 16
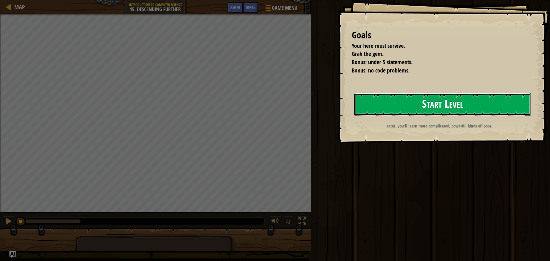
click at [385, 105] on button "Start Level" at bounding box center [442, 104] width 177 height 23
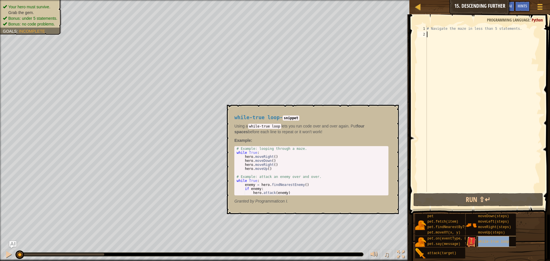
click at [493, 242] on span "while-true loop" at bounding box center [493, 242] width 31 height 4
click at [491, 241] on span "while-true loop" at bounding box center [493, 242] width 31 height 4
click at [475, 242] on img at bounding box center [471, 242] width 11 height 11
click at [474, 242] on img at bounding box center [471, 242] width 11 height 11
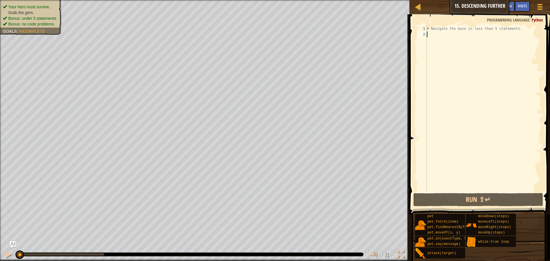
scroll to position [3, 0]
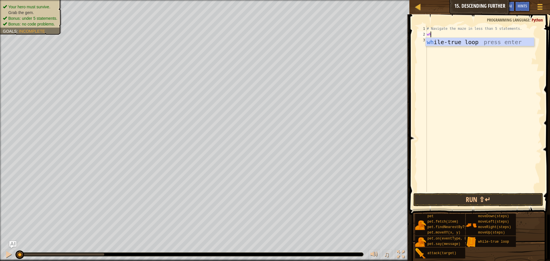
type textarea "whi"
click at [451, 44] on div "whi le-true loop press enter" at bounding box center [480, 51] width 108 height 26
type textarea "v"
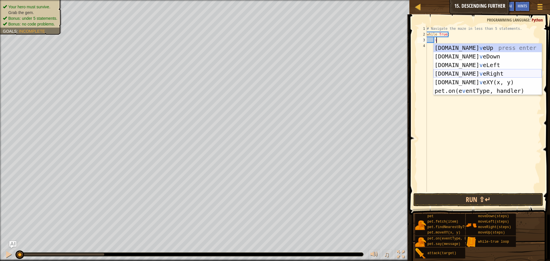
click at [471, 72] on div "[DOMAIN_NAME] v eUp press enter [DOMAIN_NAME] v eDown press enter [DOMAIN_NAME]…" at bounding box center [488, 78] width 108 height 69
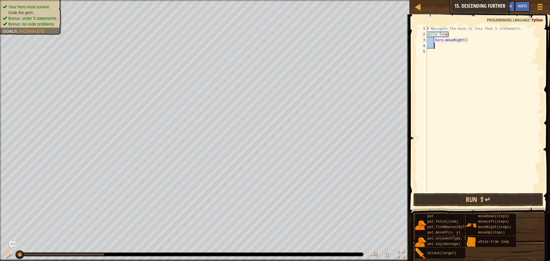
type textarea "v"
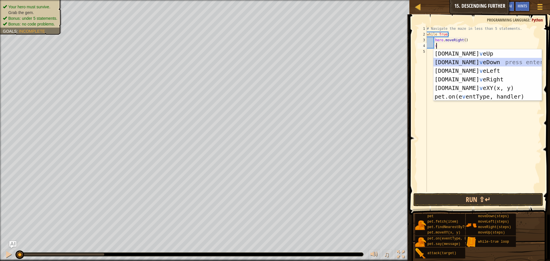
click at [463, 60] on div "[DOMAIN_NAME] v eUp press enter [DOMAIN_NAME] v eDown press enter [DOMAIN_NAME]…" at bounding box center [488, 83] width 108 height 69
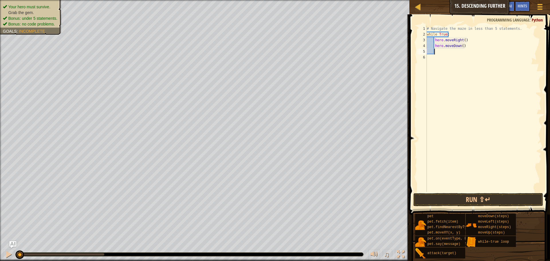
click at [426, 39] on div "3" at bounding box center [422, 40] width 9 height 6
click at [429, 38] on div "# Navigate the maze in less than 5 statements. while True : hero . moveRight ( …" at bounding box center [484, 115] width 116 height 178
click at [430, 50] on div "# Navigate the maze in less than 5 statements. while True : hero . moveRight ( …" at bounding box center [484, 115] width 116 height 178
click at [507, 203] on button "Run ⇧↵" at bounding box center [479, 199] width 130 height 13
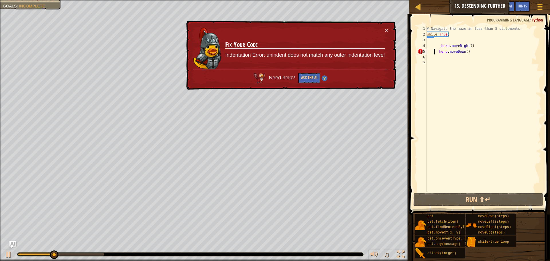
click at [475, 53] on div "# Navigate the maze in less than 5 statements. while True : hero . moveRight ( …" at bounding box center [484, 115] width 116 height 178
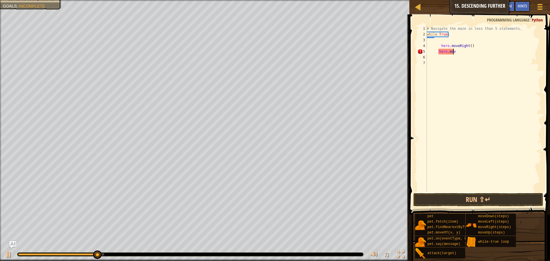
type textarea "h"
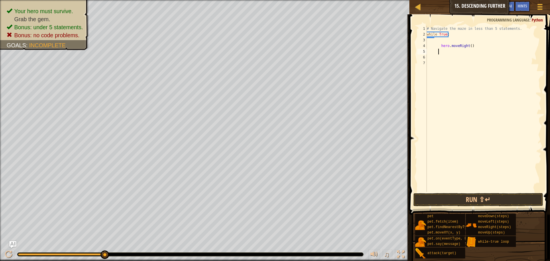
type textarea "v"
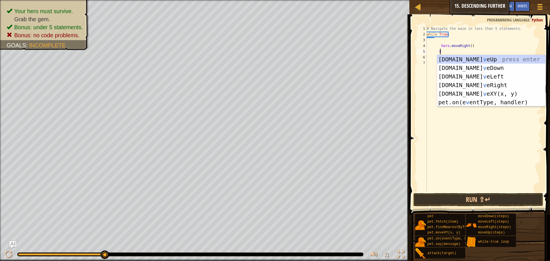
scroll to position [3, 1]
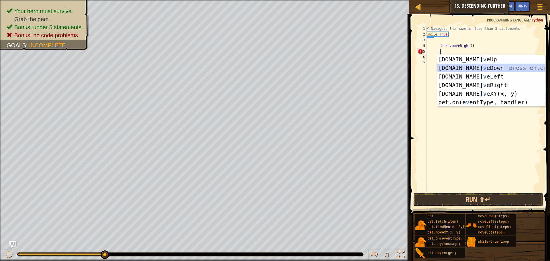
click at [473, 66] on div "[DOMAIN_NAME] v eUp press enter [DOMAIN_NAME] v eDown press enter [DOMAIN_NAME]…" at bounding box center [491, 89] width 108 height 69
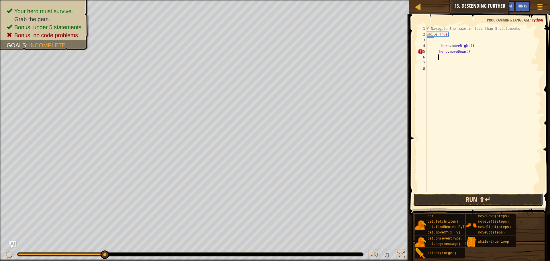
click at [487, 196] on button "Run ⇧↵" at bounding box center [479, 199] width 130 height 13
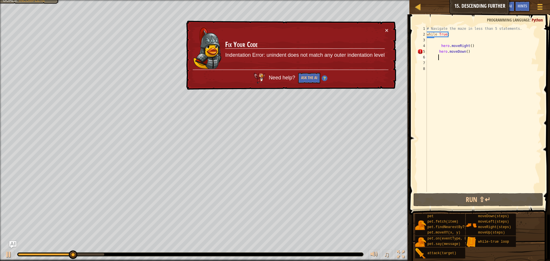
click at [432, 53] on div "# Navigate the maze in less than 5 statements. while True : hero . moveRight ( …" at bounding box center [484, 115] width 116 height 178
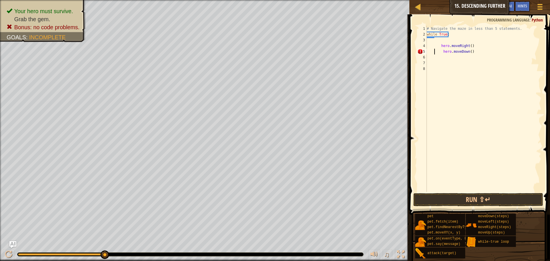
click at [441, 53] on div "# Navigate the maze in less than 5 statements. while True : hero . moveRight ( …" at bounding box center [484, 115] width 116 height 178
click at [487, 196] on button "Run ⇧↵" at bounding box center [479, 199] width 130 height 13
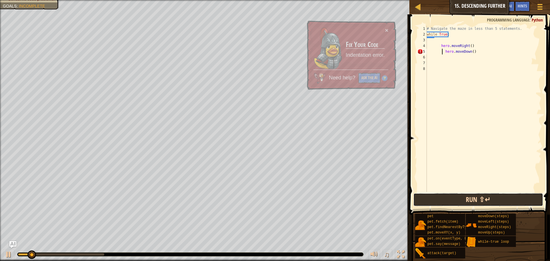
click at [487, 196] on button "Run ⇧↵" at bounding box center [479, 199] width 130 height 13
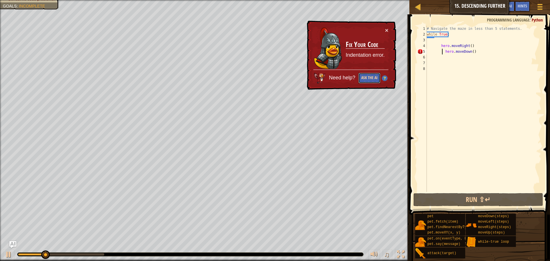
click at [370, 76] on button "Ask the AI" at bounding box center [369, 78] width 22 height 11
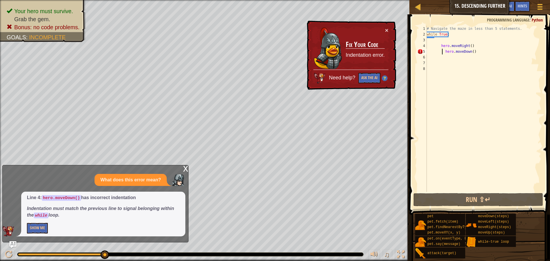
click at [183, 169] on div "x" at bounding box center [185, 168] width 5 height 6
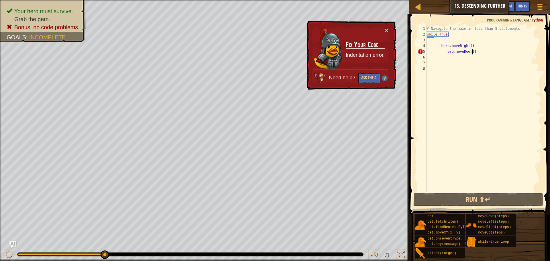
click at [487, 50] on div "# Navigate the maze in less than 5 statements. while True : hero . moveRight ( …" at bounding box center [484, 115] width 116 height 178
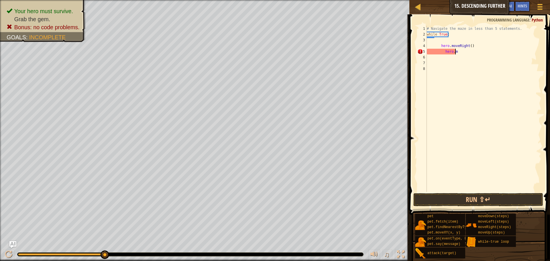
type textarea "h"
type textarea "v"
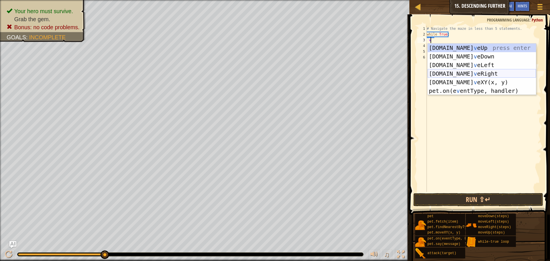
click at [472, 73] on div "[DOMAIN_NAME] v eUp press enter [DOMAIN_NAME] v eDown press enter [DOMAIN_NAME]…" at bounding box center [482, 78] width 108 height 69
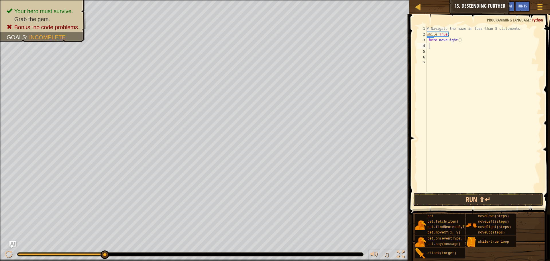
type textarea "v"
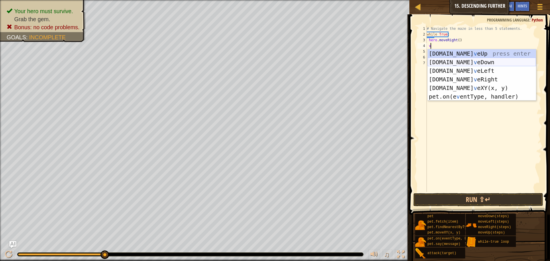
click at [465, 58] on div "[DOMAIN_NAME] v eUp press enter [DOMAIN_NAME] v eDown press enter [DOMAIN_NAME]…" at bounding box center [482, 83] width 108 height 69
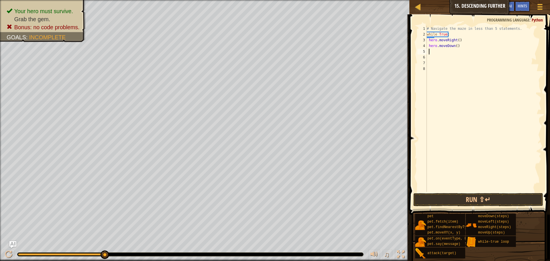
click at [429, 41] on div "# Navigate the maze in less than 5 statements. while True : hero . moveRight ( …" at bounding box center [484, 115] width 116 height 178
click at [429, 48] on div "# Navigate the maze in less than 5 statements. while True : hero . moveRight ( …" at bounding box center [484, 115] width 116 height 178
click at [466, 193] on button "Run ⇧↵" at bounding box center [479, 199] width 130 height 13
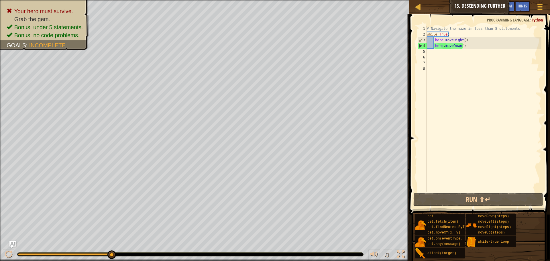
click at [464, 41] on div "# Navigate the maze in less than 5 statements. while True : hero . moveRight ( …" at bounding box center [484, 115] width 116 height 178
click at [463, 40] on div "# Navigate the maze in less than 5 statements. while True : hero . moveRight ( …" at bounding box center [484, 115] width 116 height 178
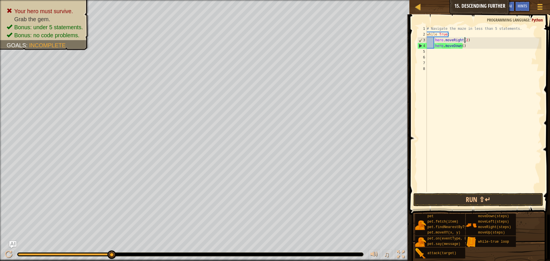
click at [461, 47] on div "# Navigate the maze in less than 5 statements. while True : hero . moveRight ( …" at bounding box center [484, 115] width 116 height 178
click at [471, 204] on button "Run ⇧↵" at bounding box center [479, 199] width 130 height 13
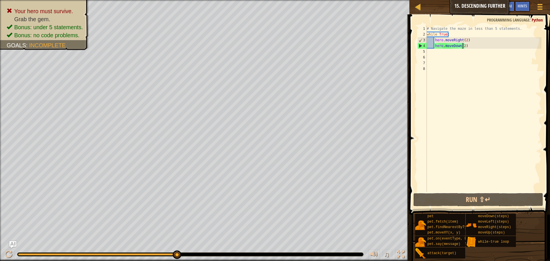
click at [432, 42] on div "# Navigate the maze in less than 5 statements. while True : hero . moveRight ( …" at bounding box center [484, 115] width 116 height 178
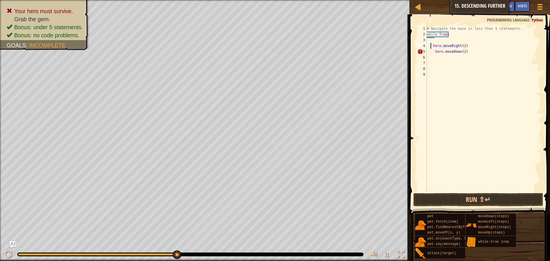
scroll to position [3, 3]
click at [432, 46] on div "# Navigate the maze in less than 5 statements. while True : hero . moveRight ( …" at bounding box center [484, 115] width 116 height 178
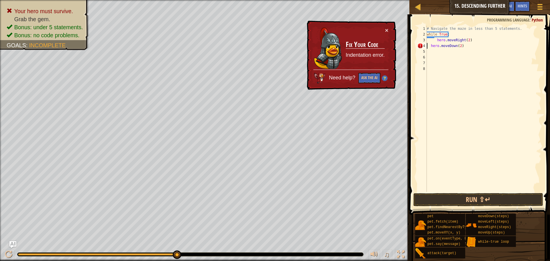
click at [432, 41] on div "# Navigate the maze in less than 5 statements. while True : hero . moveRight ( …" at bounding box center [484, 115] width 116 height 178
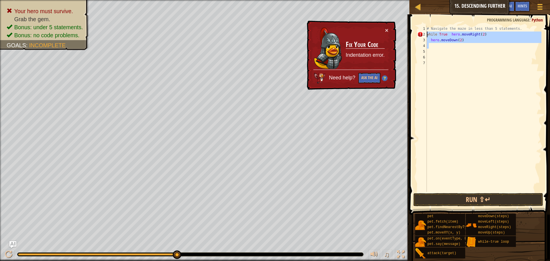
drag, startPoint x: 480, startPoint y: 47, endPoint x: 420, endPoint y: 34, distance: 61.3
click at [420, 34] on div "while True hero.moveRight(2) 1 2 3 4 5 6 7 # Navigate the maze in less than 5 s…" at bounding box center [478, 109] width 125 height 166
type textarea "while True hero.moveRight(2) hero.moveDown(2)"
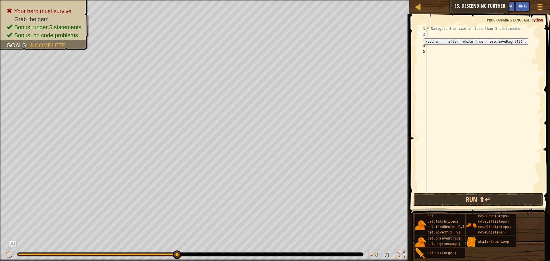
scroll to position [3, 0]
type textarea "w"
